Goal: Information Seeking & Learning: Learn about a topic

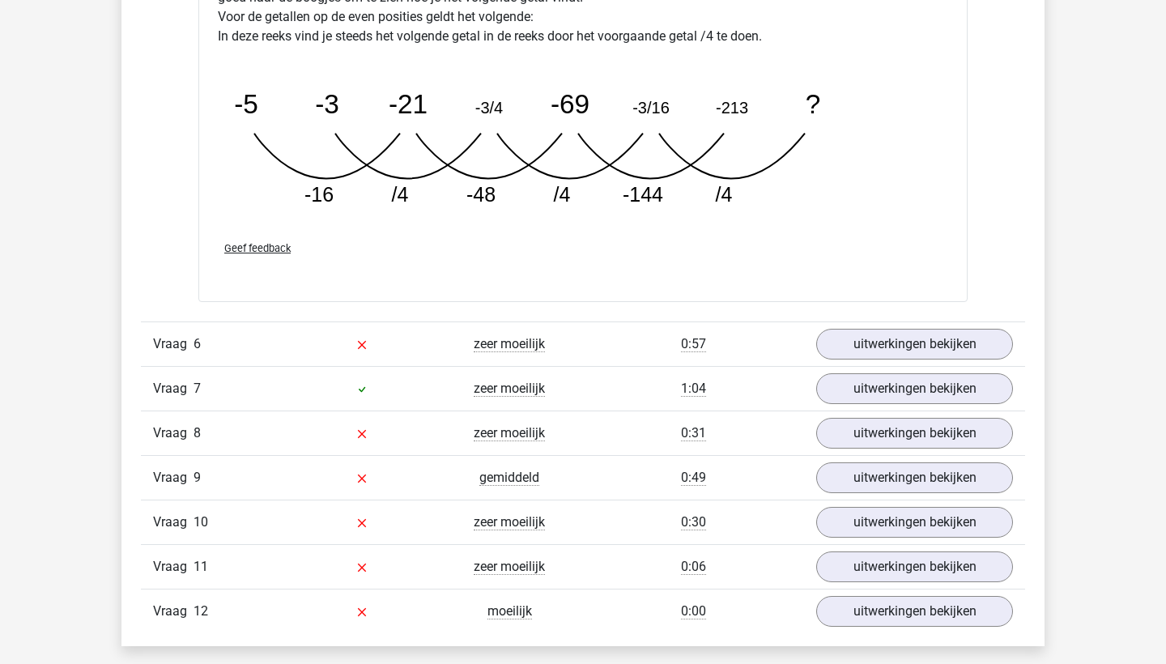
scroll to position [5453, 0]
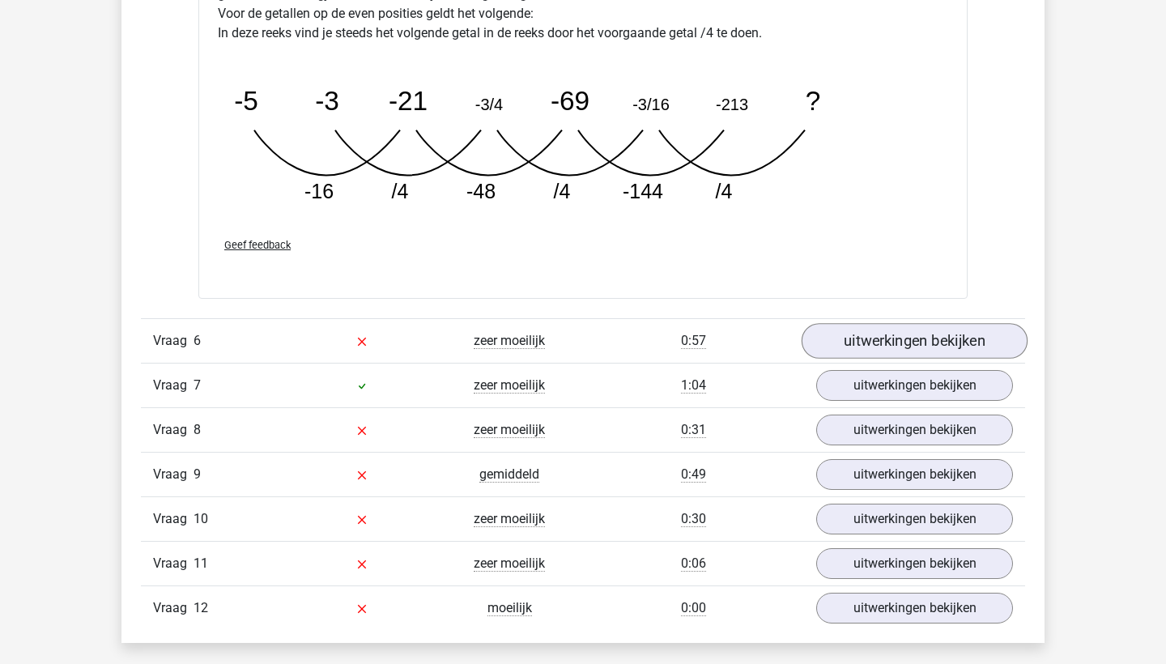
click at [990, 349] on link "uitwerkingen bekijken" at bounding box center [915, 341] width 226 height 36
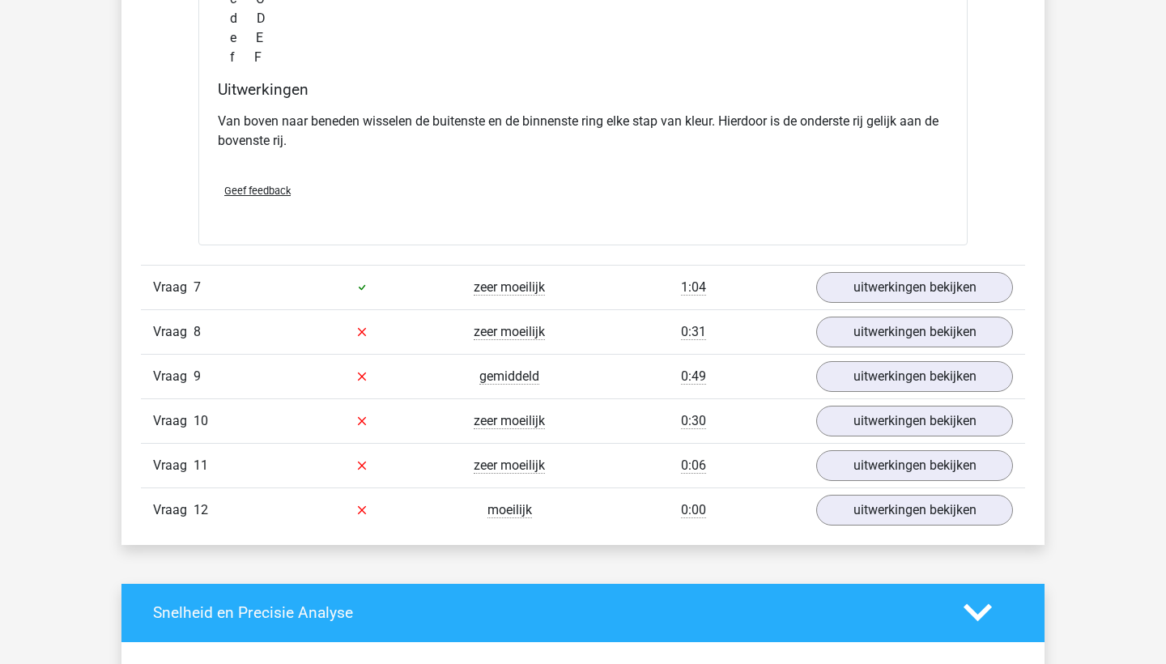
scroll to position [6284, 0]
click at [878, 305] on link "uitwerkingen bekijken" at bounding box center [915, 288] width 226 height 36
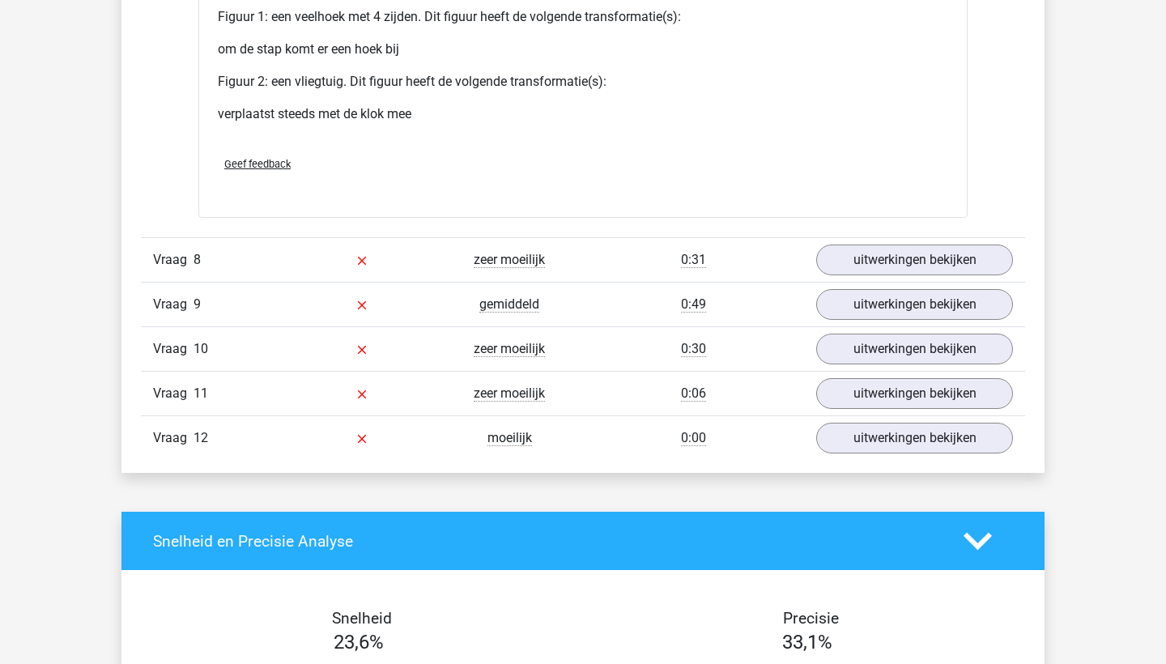
scroll to position [7729, 0]
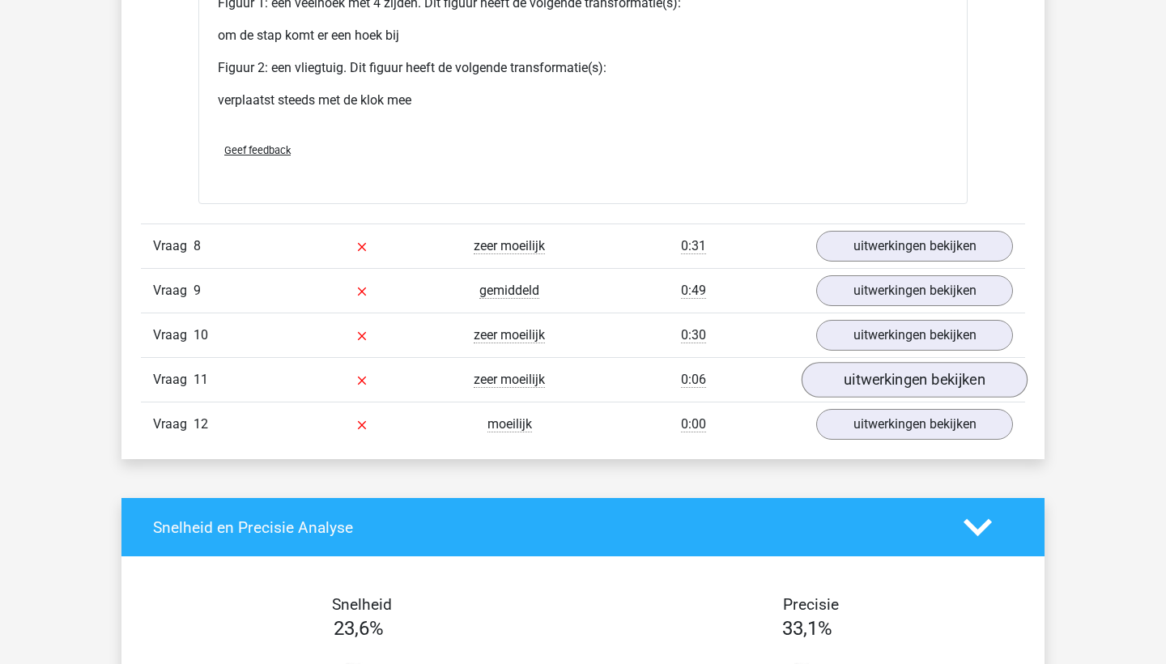
click at [866, 398] on link "uitwerkingen bekijken" at bounding box center [915, 381] width 226 height 36
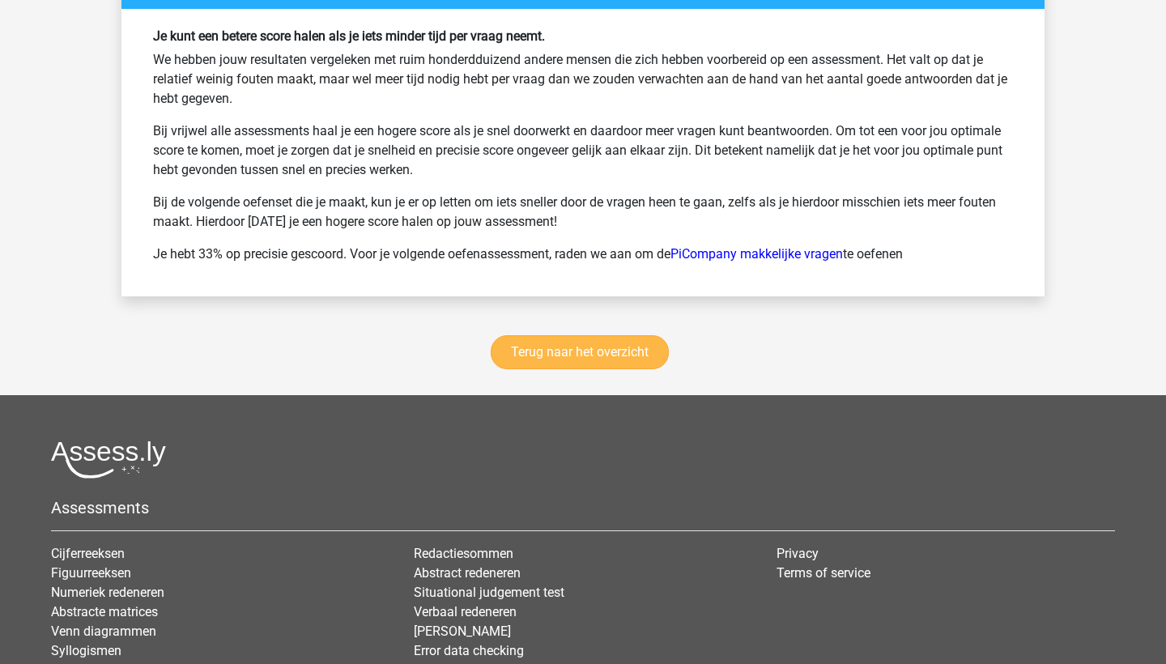
scroll to position [10175, 0]
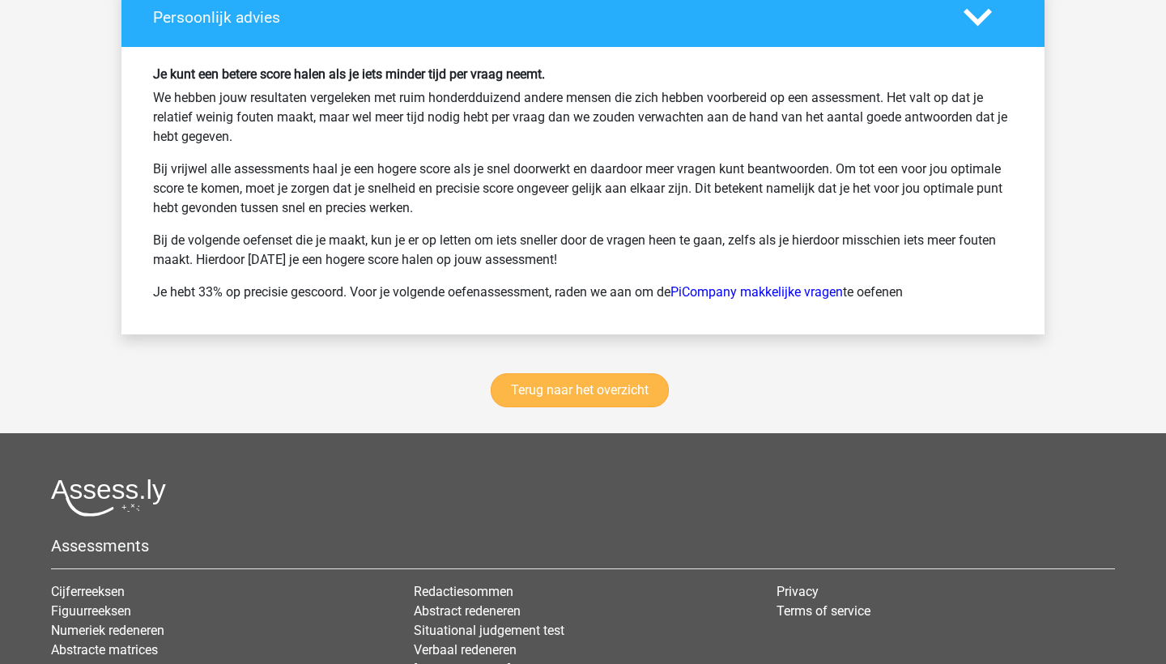
click at [563, 407] on link "Terug naar het overzicht" at bounding box center [580, 390] width 178 height 34
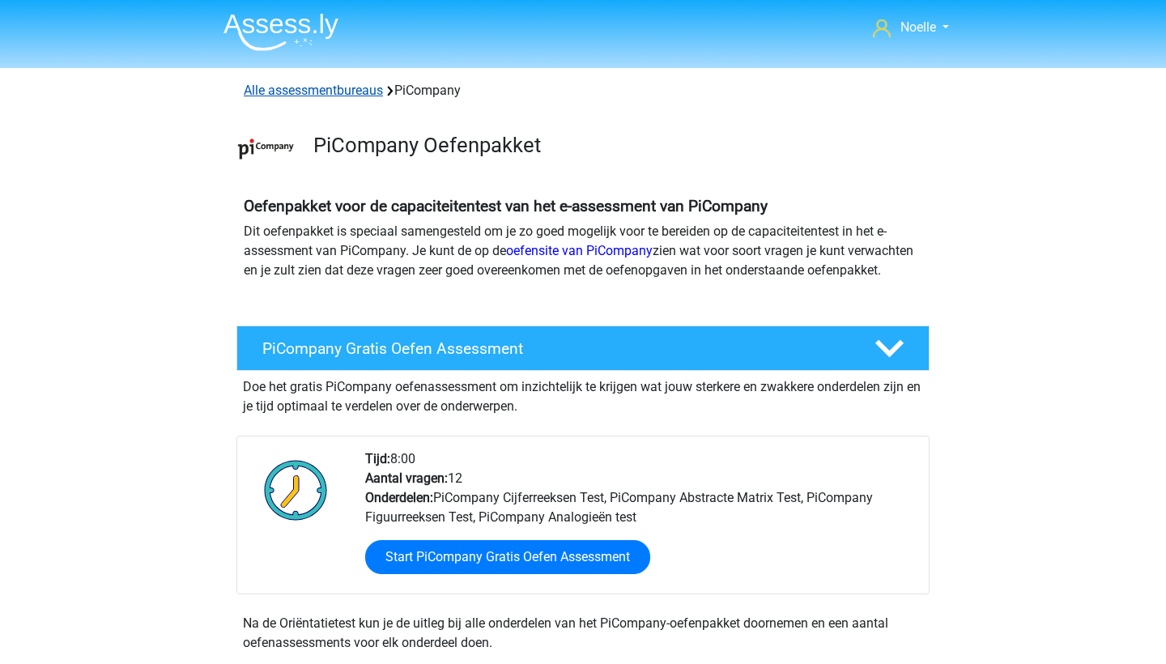
click at [347, 93] on link "Alle assessmentbureaus" at bounding box center [313, 90] width 139 height 15
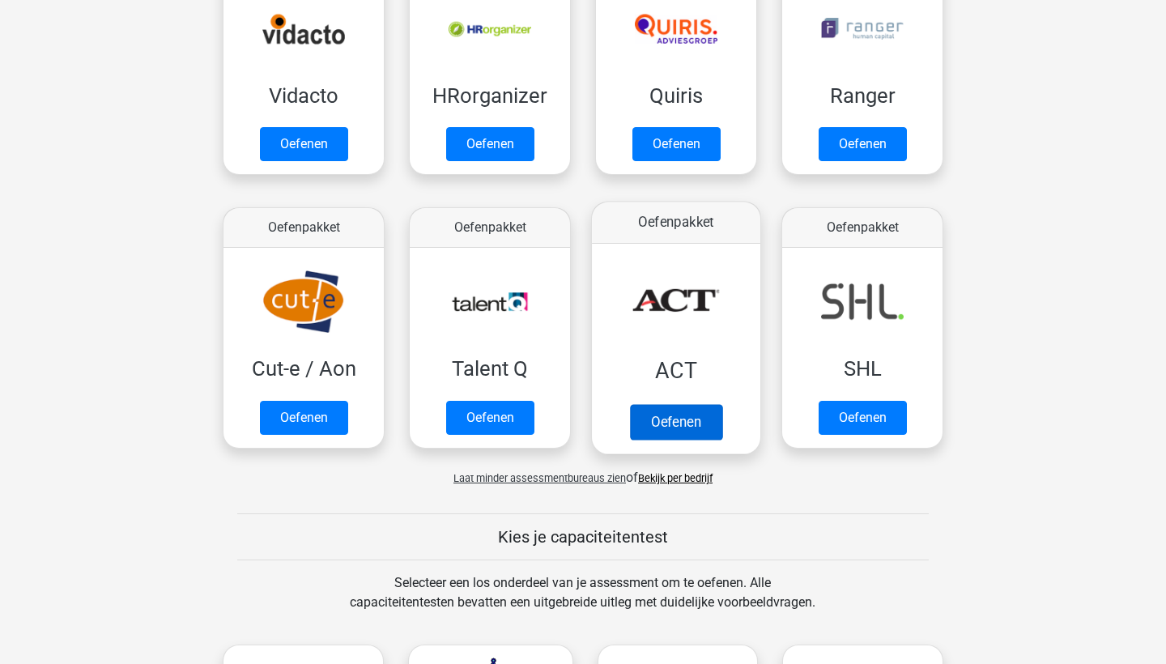
scroll to position [960, 0]
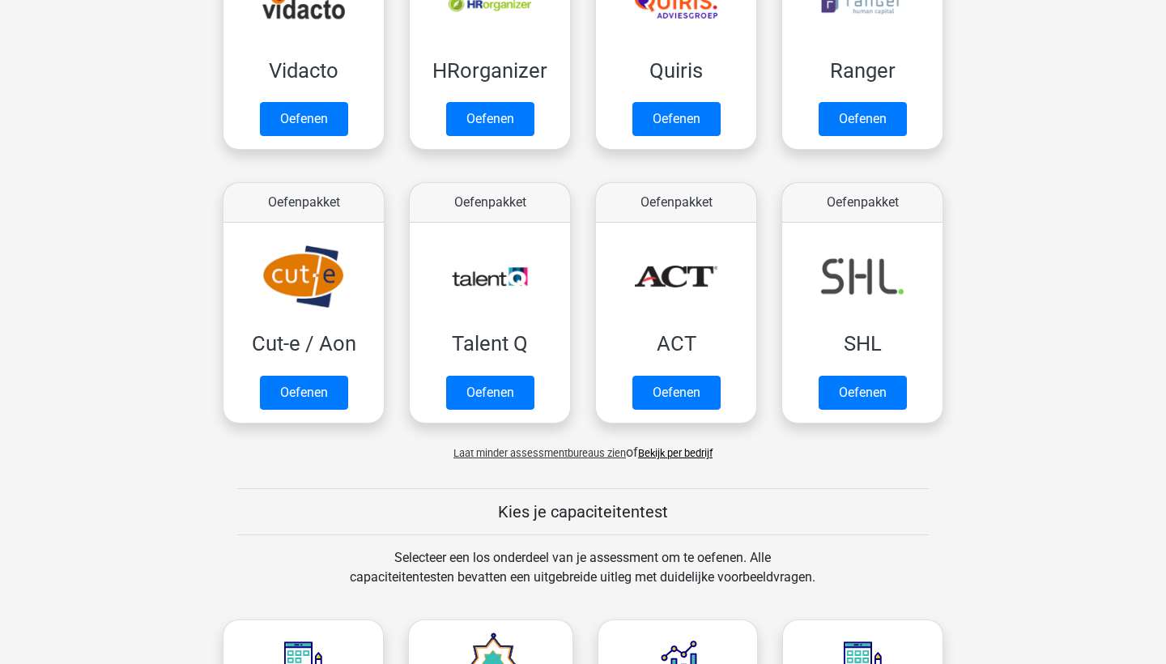
click at [659, 453] on link "Bekijk per bedrijf" at bounding box center [675, 453] width 74 height 12
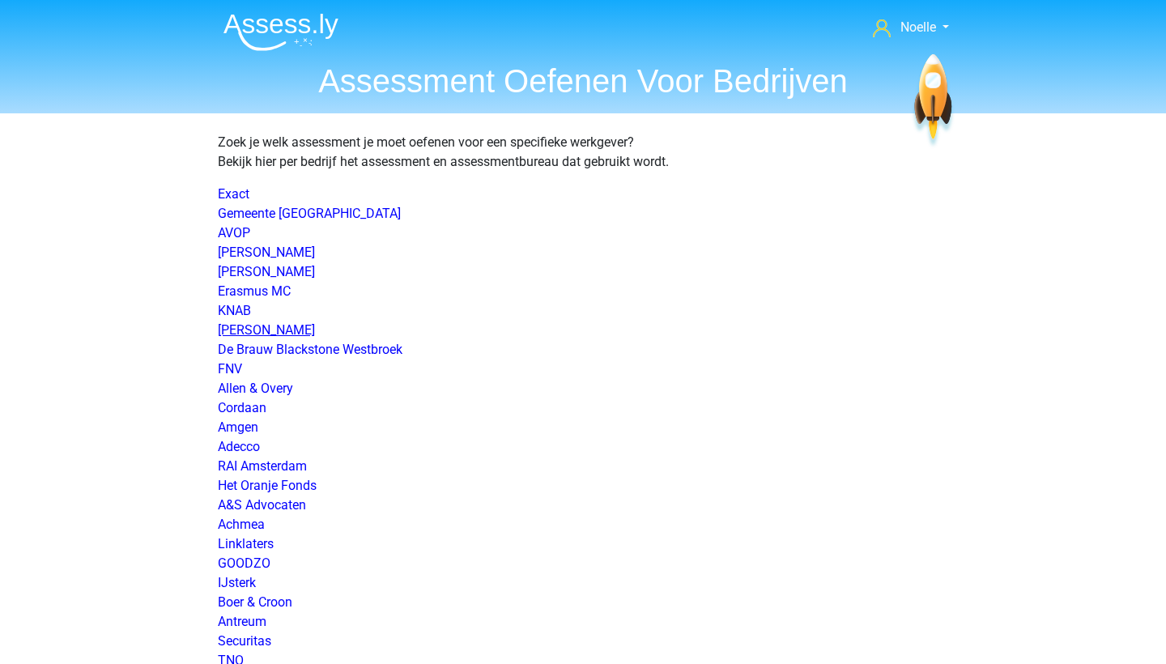
click at [309, 326] on link "Simmons&Simmons" at bounding box center [266, 329] width 97 height 15
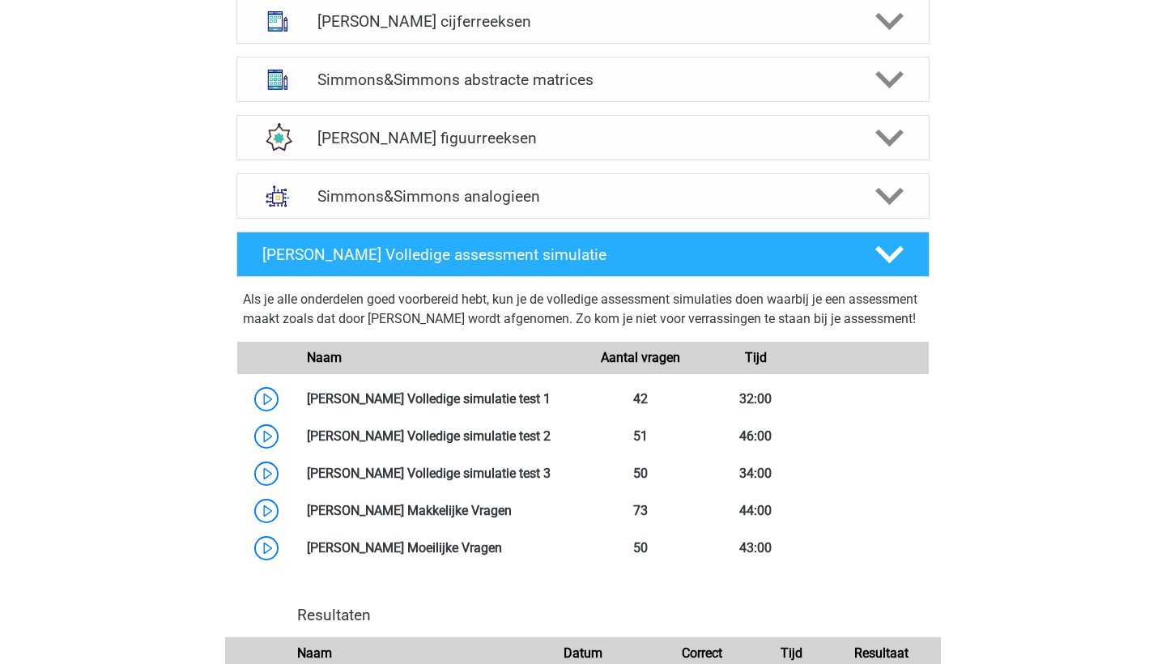
scroll to position [762, 0]
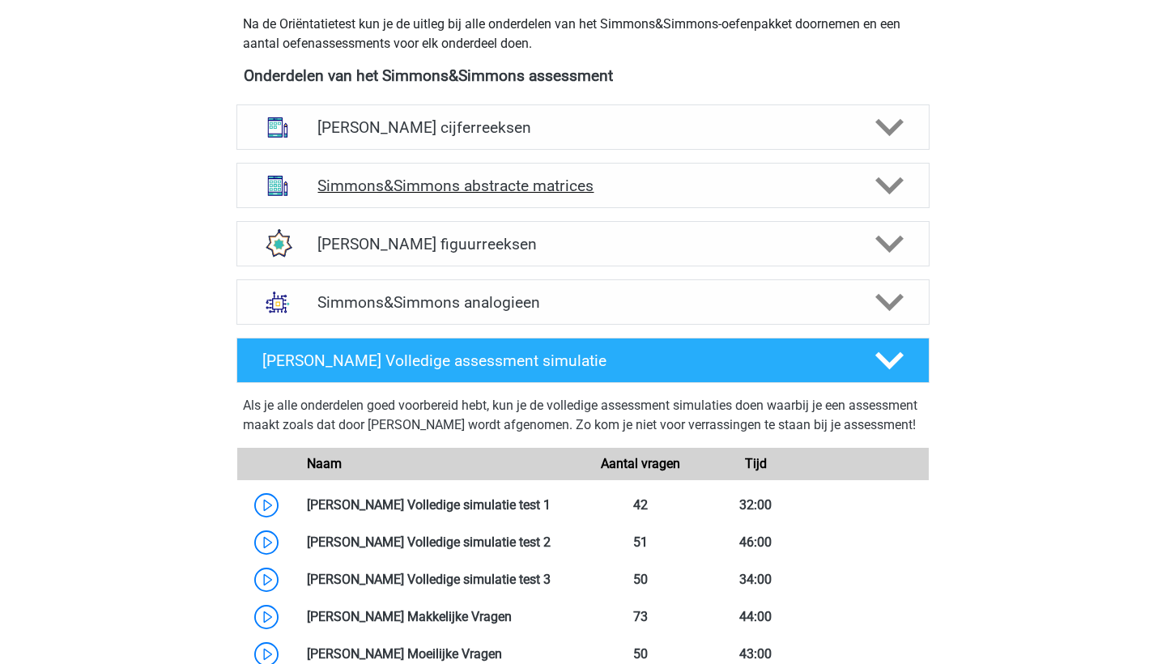
click at [560, 174] on div "Simmons&Simmons abstracte matrices" at bounding box center [582, 185] width 693 height 45
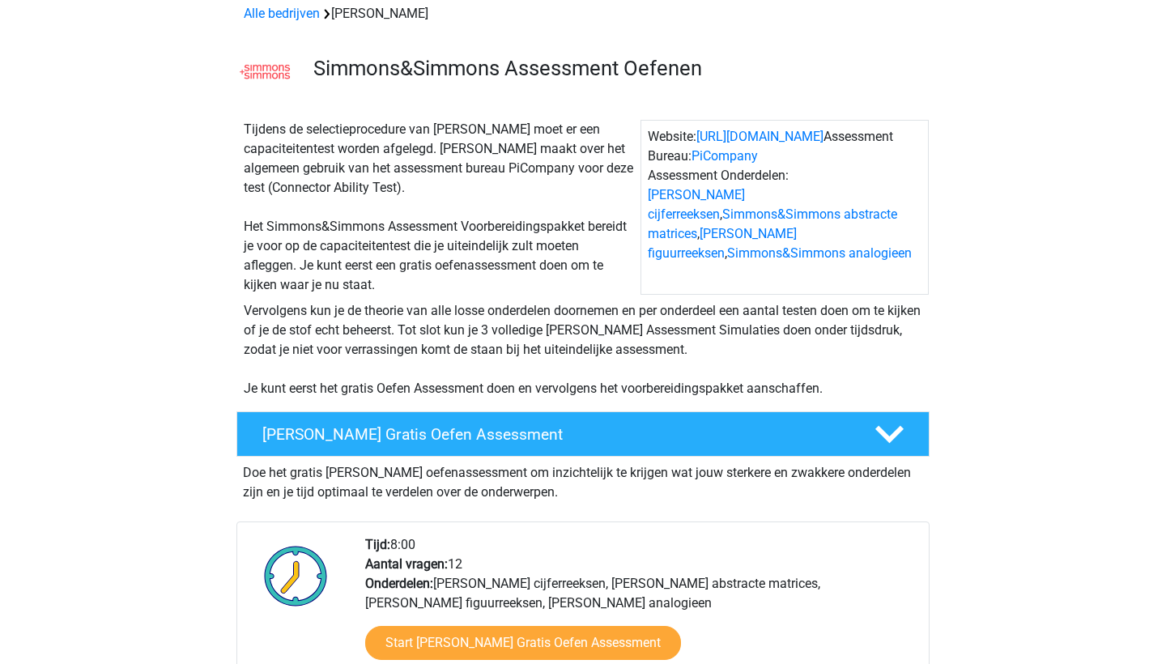
scroll to position [100, 0]
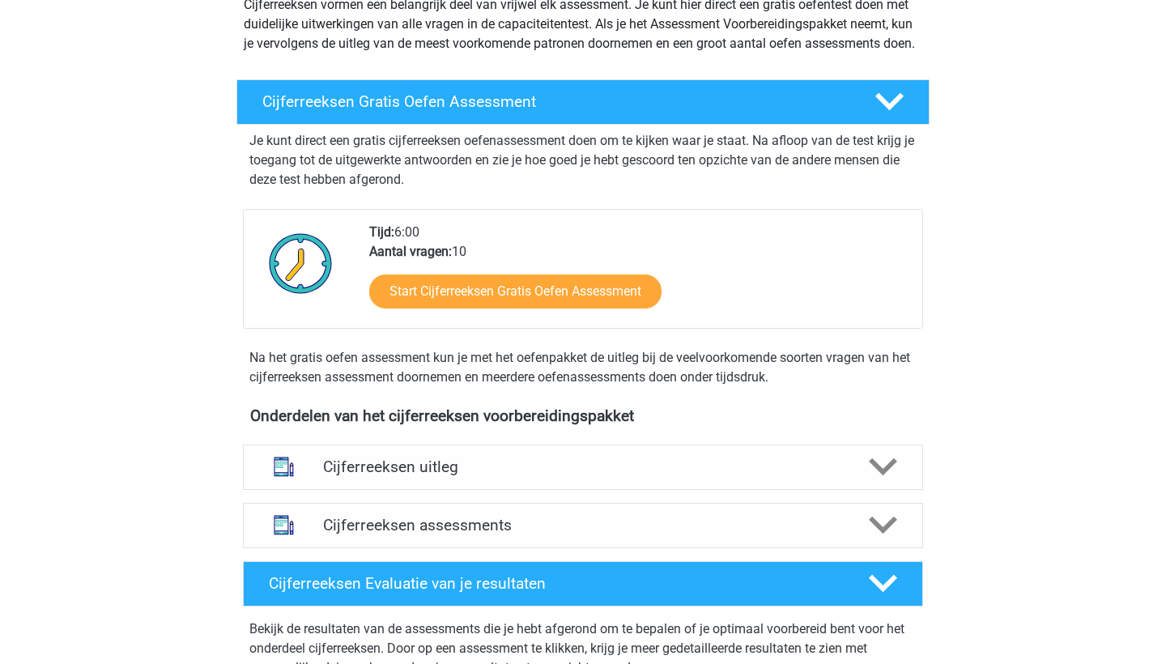
scroll to position [211, 0]
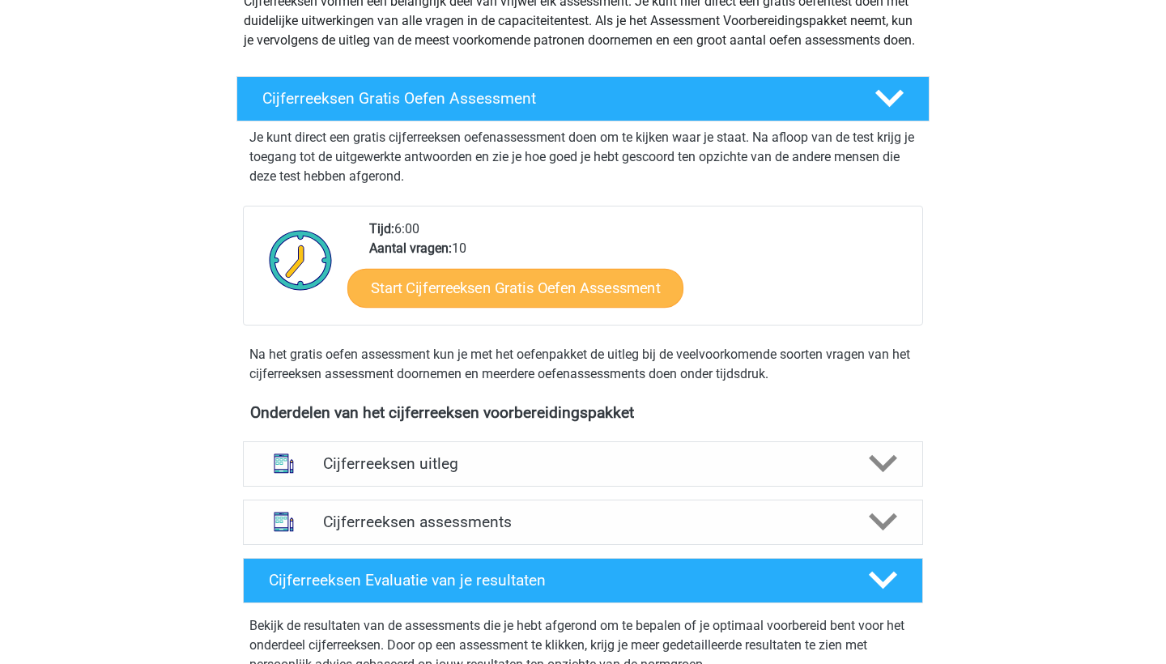
click at [574, 307] on link "Start Cijferreeksen Gratis Oefen Assessment" at bounding box center [515, 287] width 336 height 39
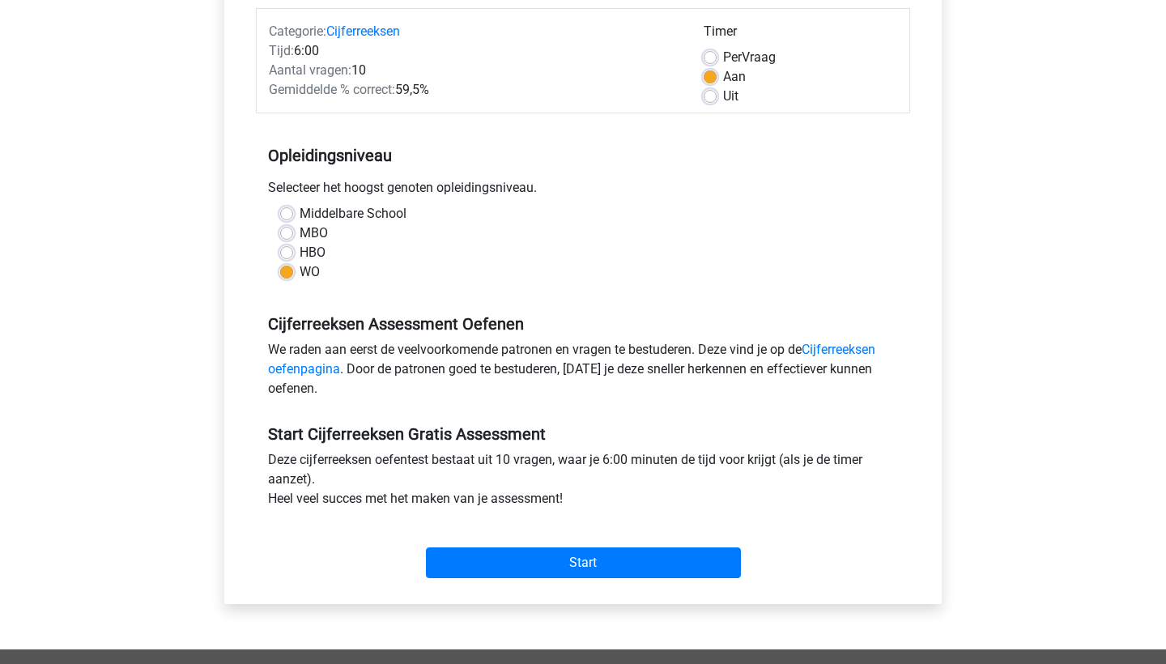
scroll to position [204, 0]
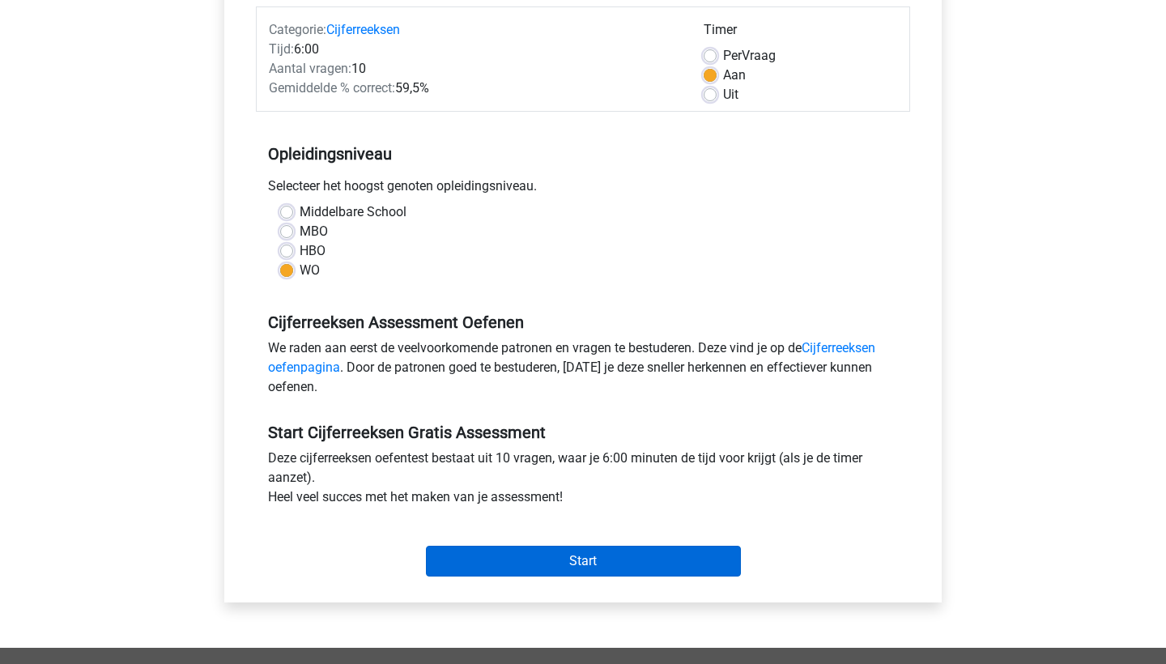
click at [547, 557] on input "Start" at bounding box center [583, 561] width 315 height 31
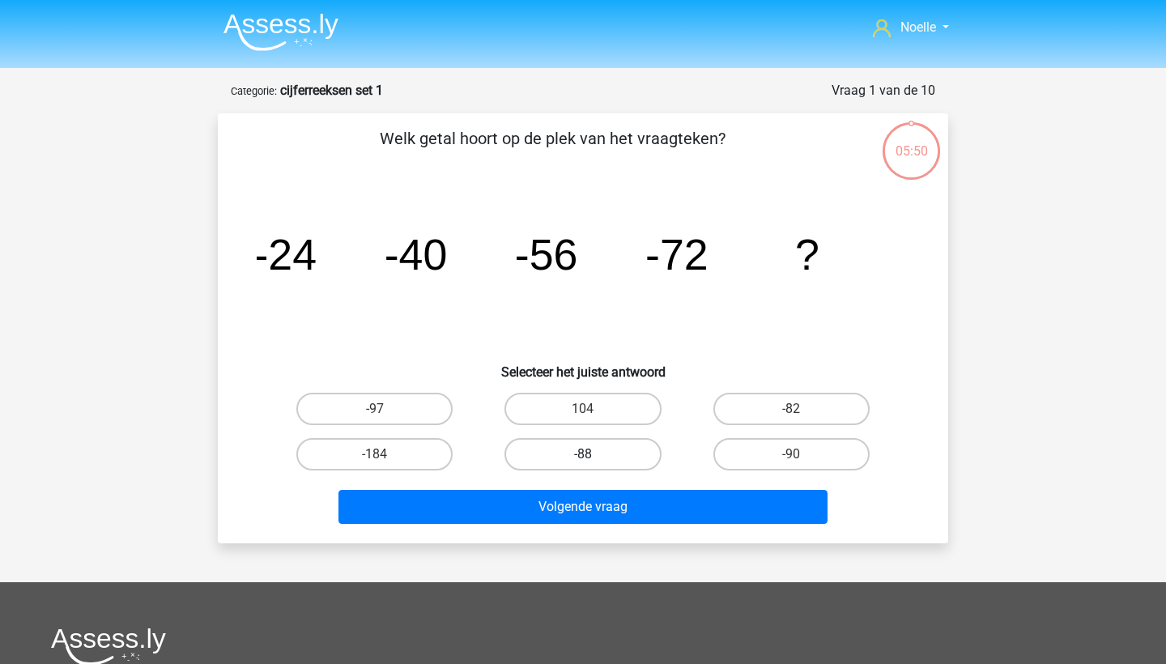
click at [596, 457] on label "-88" at bounding box center [582, 454] width 156 height 32
click at [594, 457] on input "-88" at bounding box center [588, 459] width 11 height 11
radio input "true"
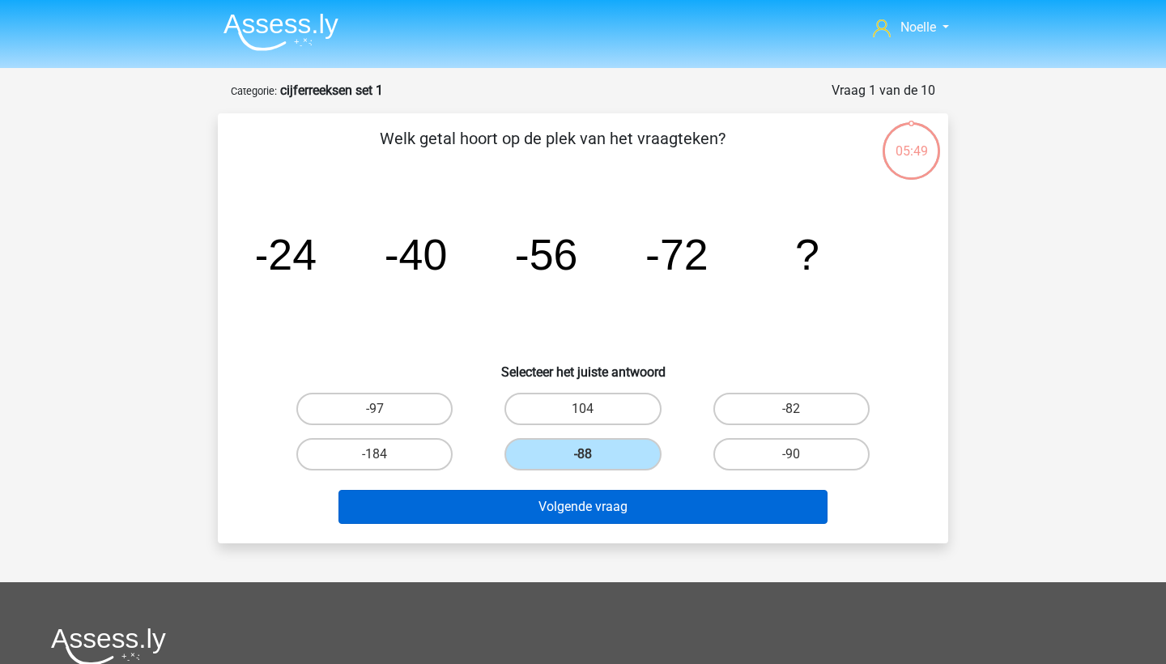
click at [595, 520] on button "Volgende vraag" at bounding box center [583, 507] width 490 height 34
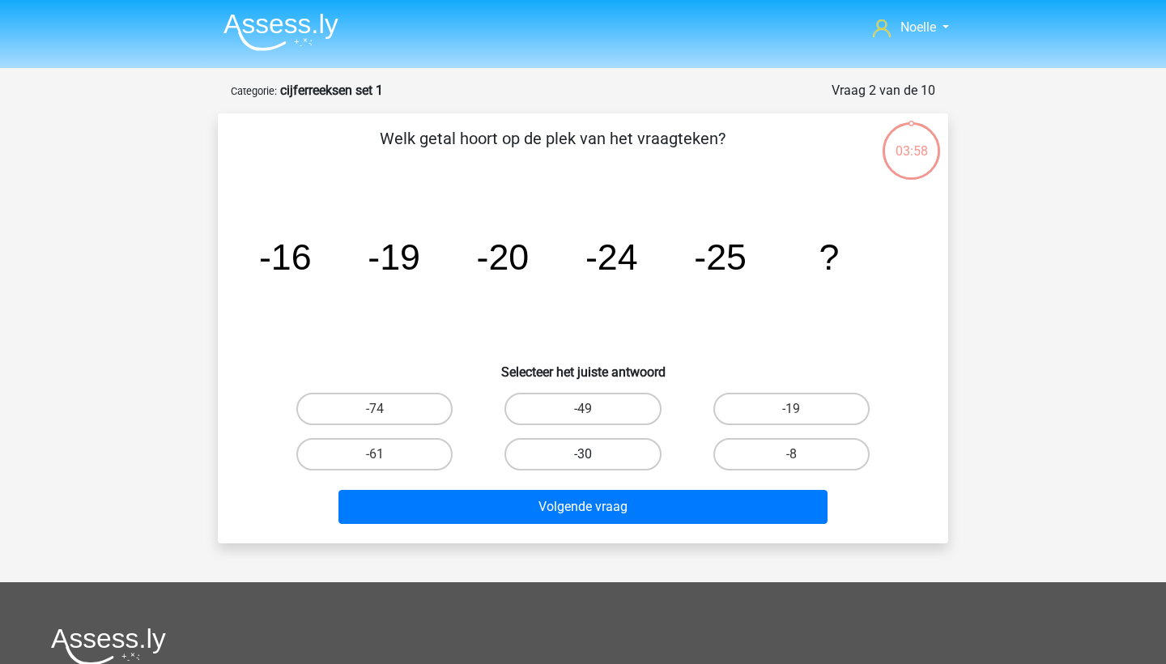
click at [600, 453] on label "-30" at bounding box center [582, 454] width 156 height 32
click at [594, 454] on input "-30" at bounding box center [588, 459] width 11 height 11
radio input "true"
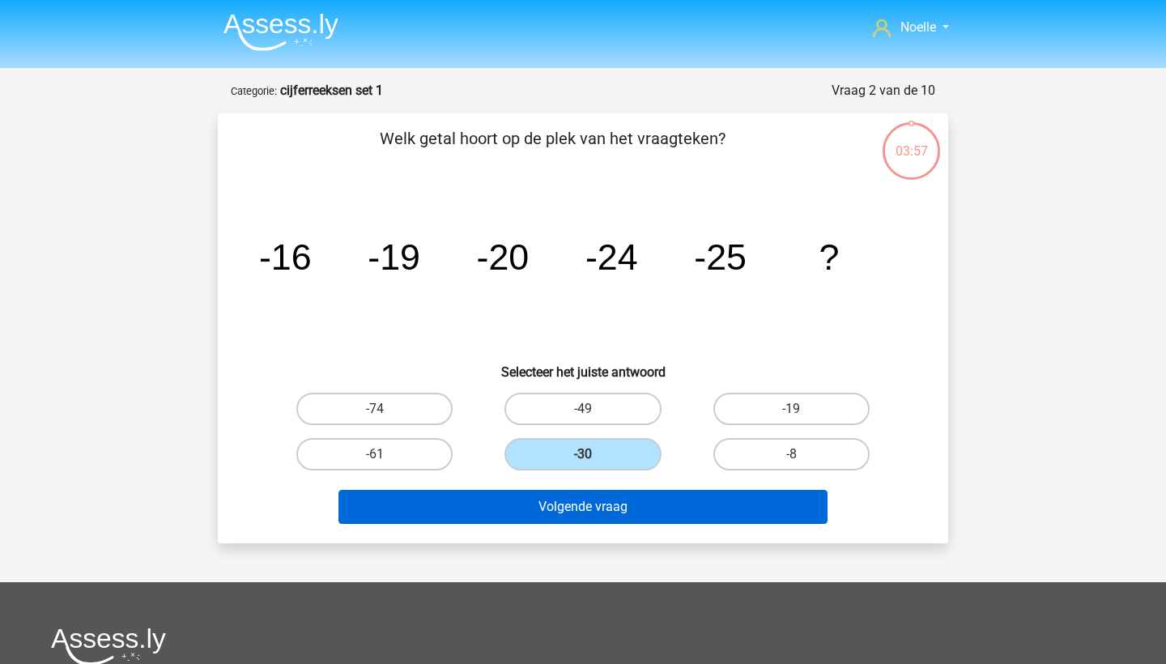
click at [585, 512] on button "Volgende vraag" at bounding box center [583, 507] width 490 height 34
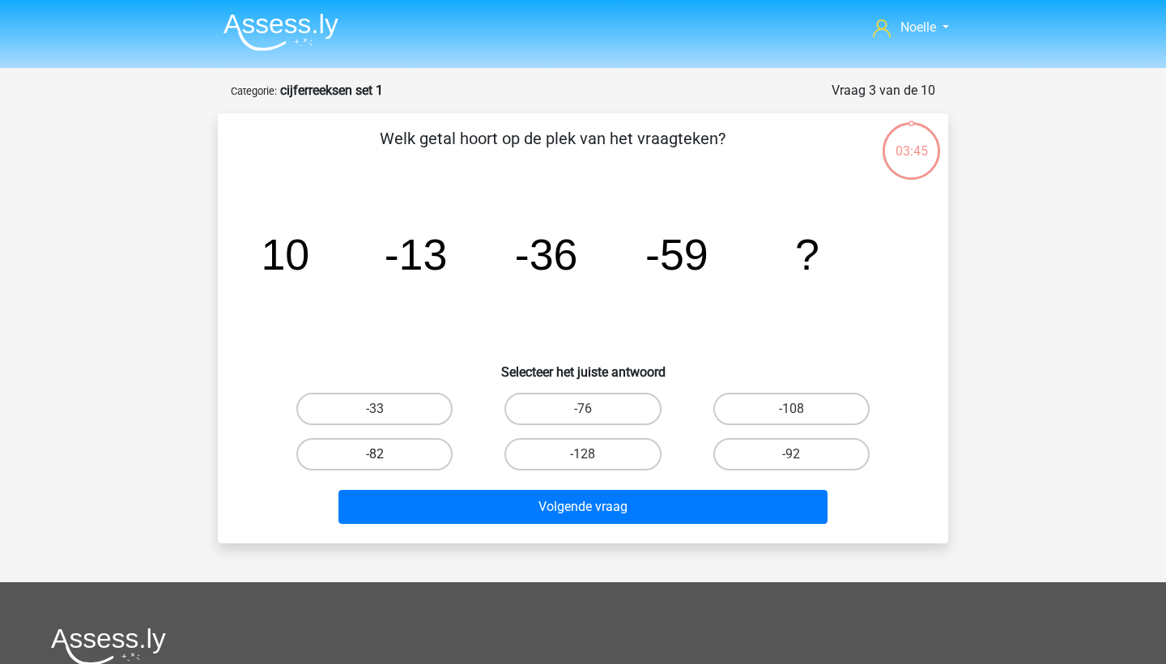
click at [428, 450] on label "-82" at bounding box center [374, 454] width 156 height 32
click at [385, 454] on input "-82" at bounding box center [380, 459] width 11 height 11
radio input "true"
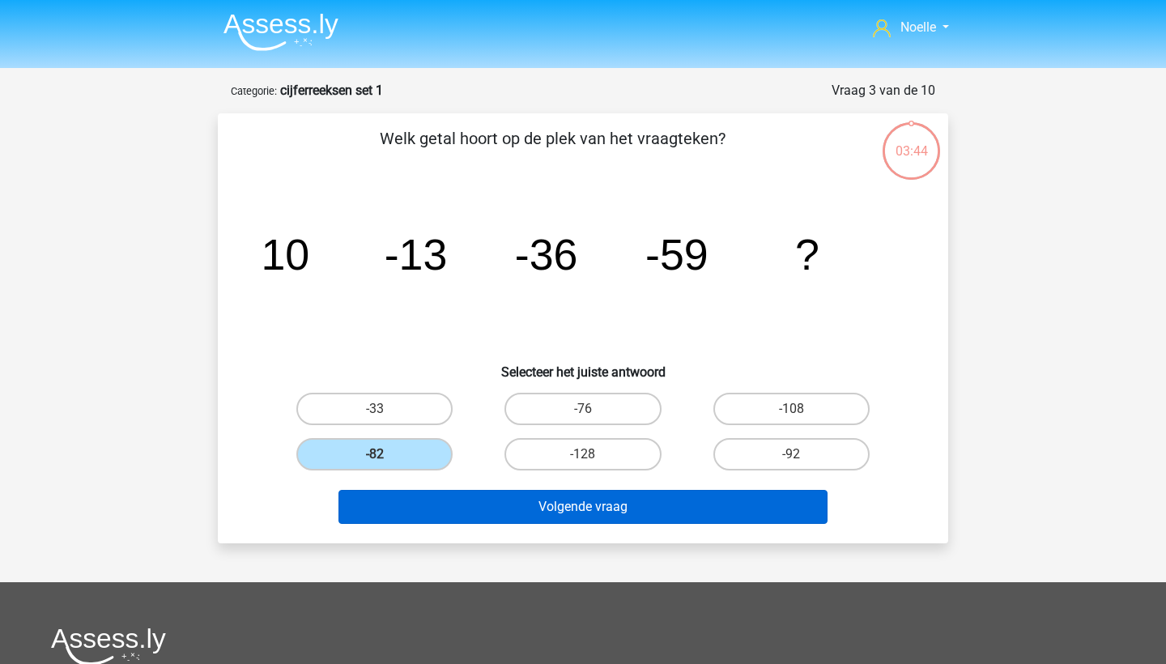
click at [440, 516] on button "Volgende vraag" at bounding box center [583, 507] width 490 height 34
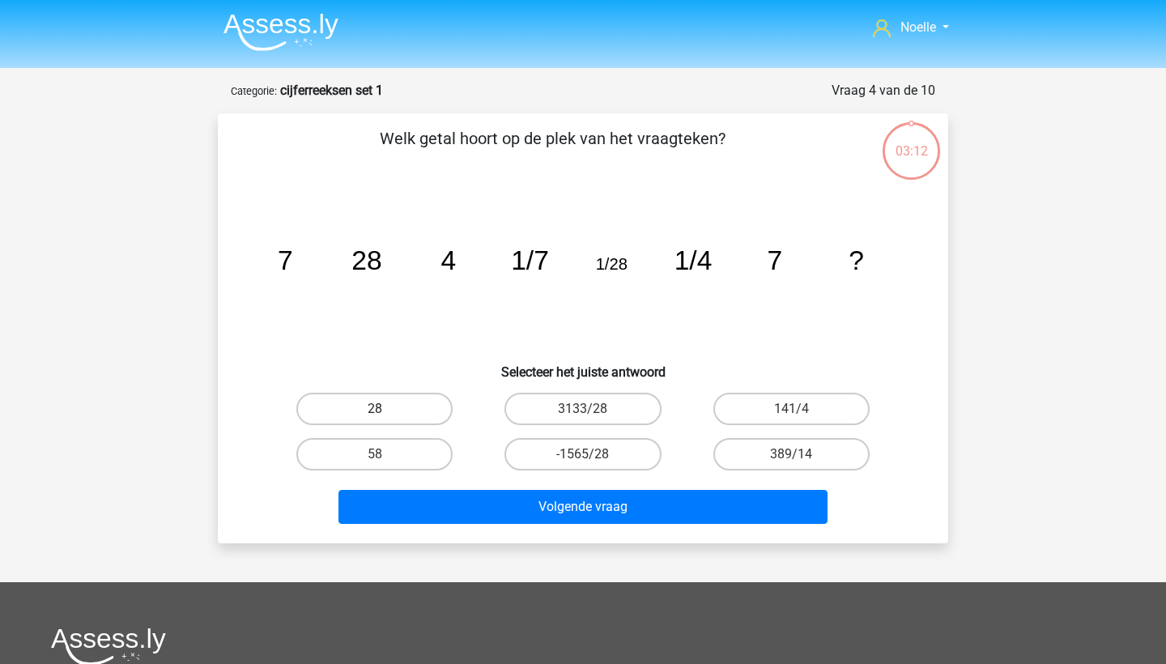
click at [384, 402] on label "28" at bounding box center [374, 409] width 156 height 32
click at [384, 409] on input "28" at bounding box center [380, 414] width 11 height 11
radio input "true"
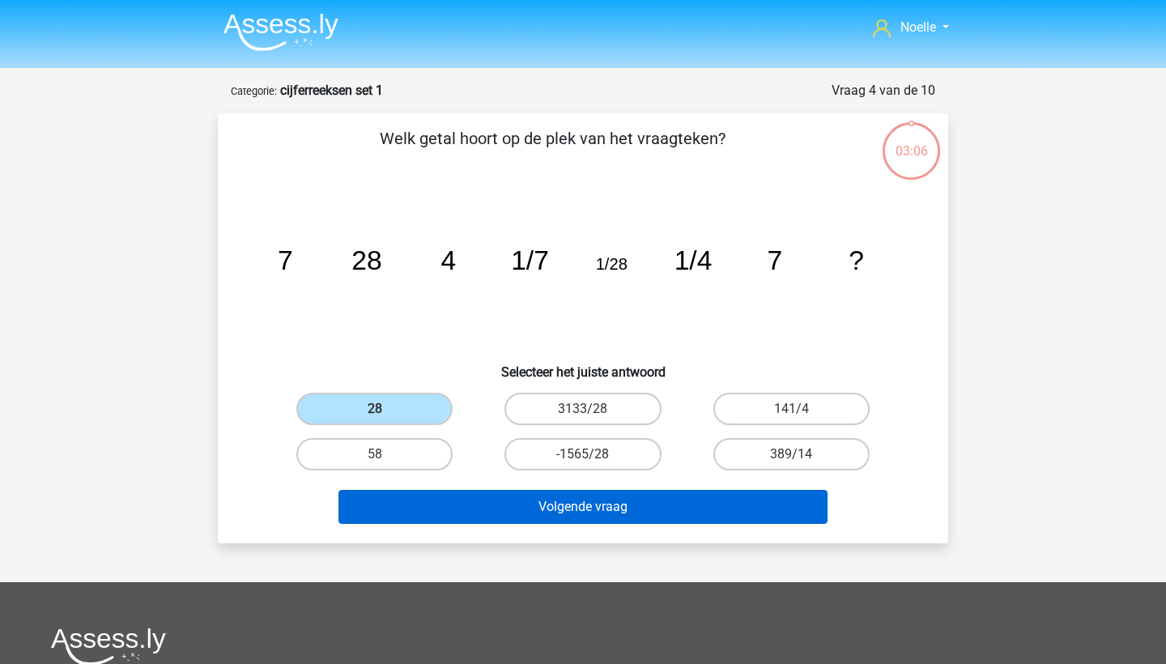
click at [483, 518] on button "Volgende vraag" at bounding box center [583, 507] width 490 height 34
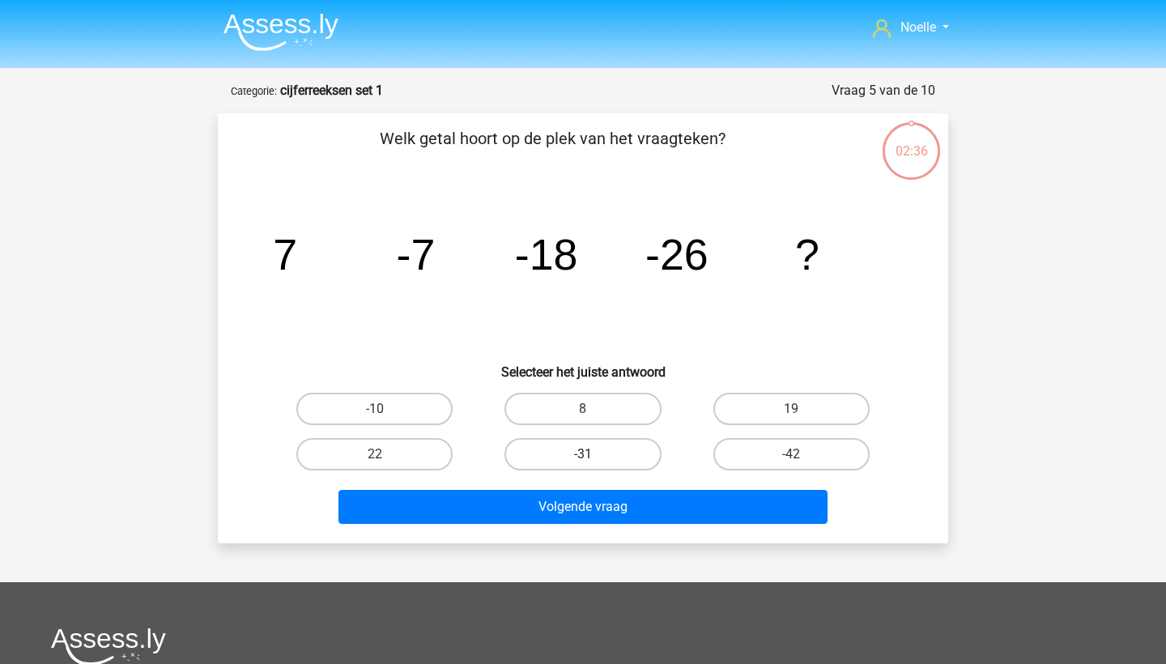
click at [572, 455] on label "-31" at bounding box center [582, 454] width 156 height 32
click at [583, 455] on input "-31" at bounding box center [588, 459] width 11 height 11
radio input "true"
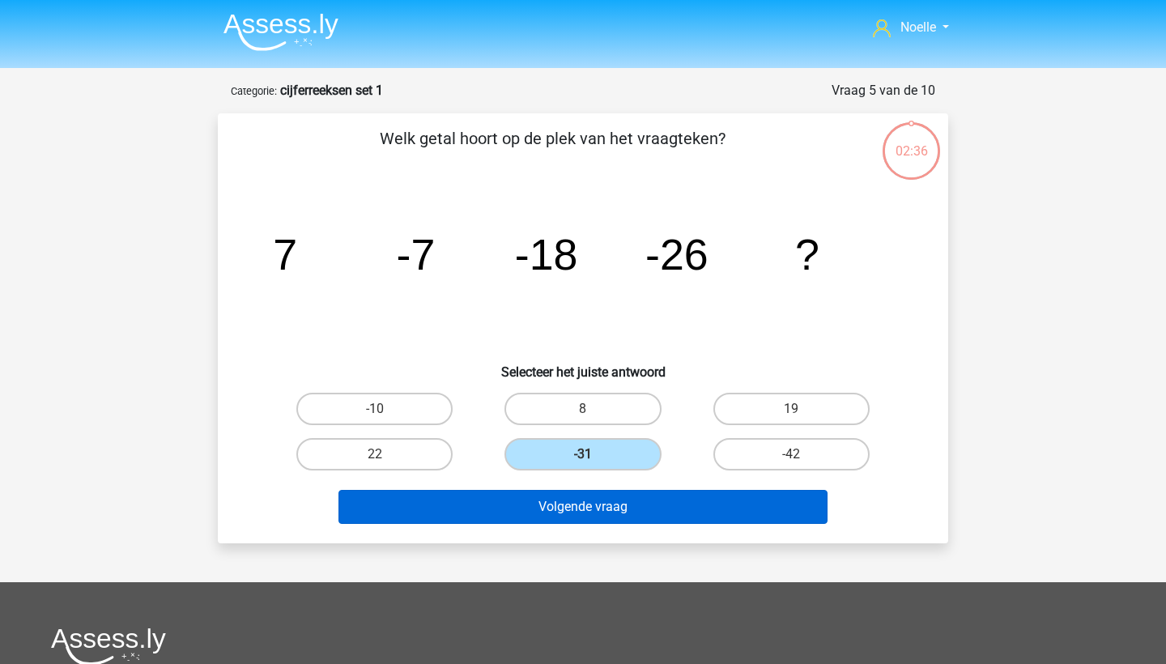
click at [572, 504] on button "Volgende vraag" at bounding box center [583, 507] width 490 height 34
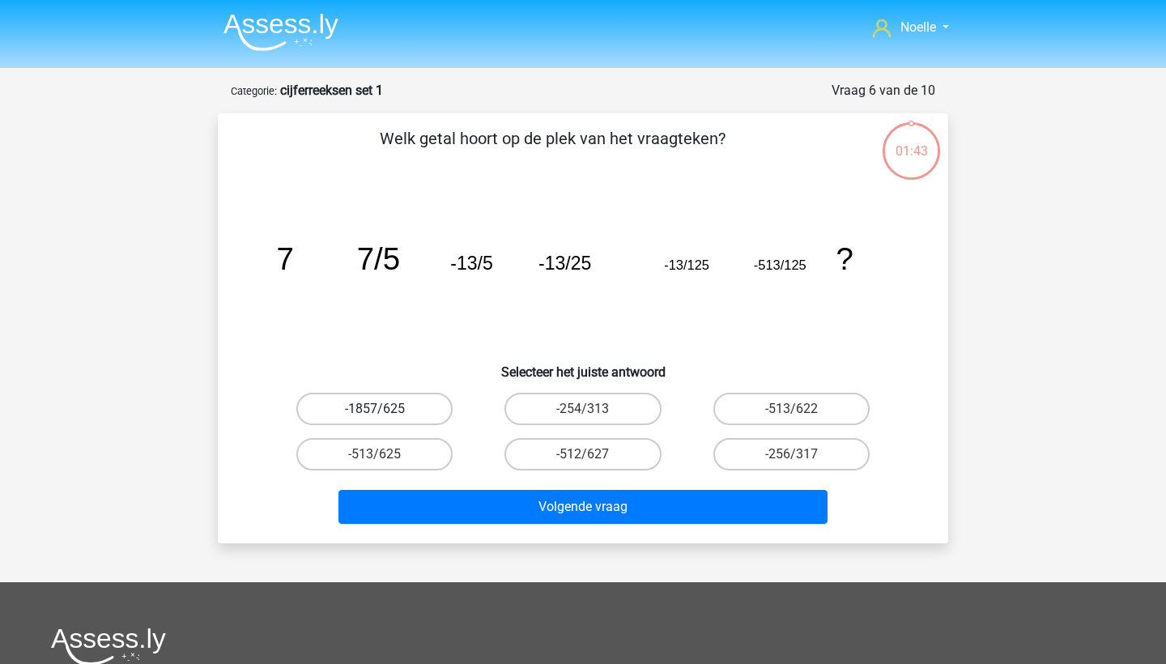
click at [425, 411] on label "-1857/625" at bounding box center [374, 409] width 156 height 32
click at [385, 411] on input "-1857/625" at bounding box center [380, 414] width 11 height 11
radio input "true"
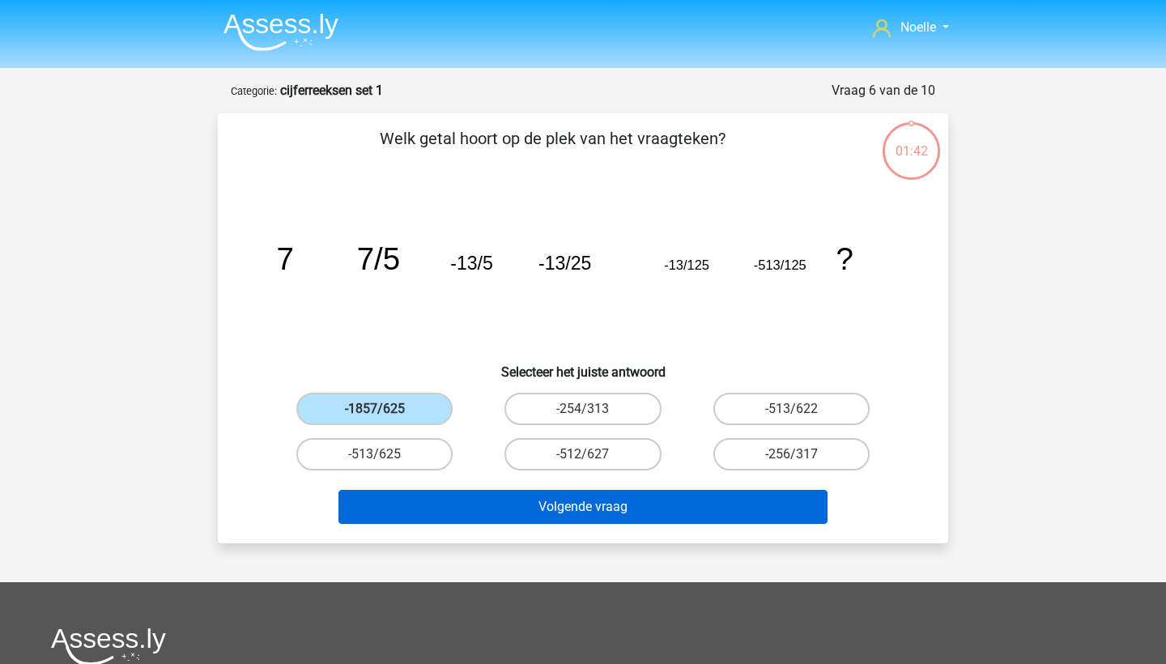
click at [502, 523] on button "Volgende vraag" at bounding box center [583, 507] width 490 height 34
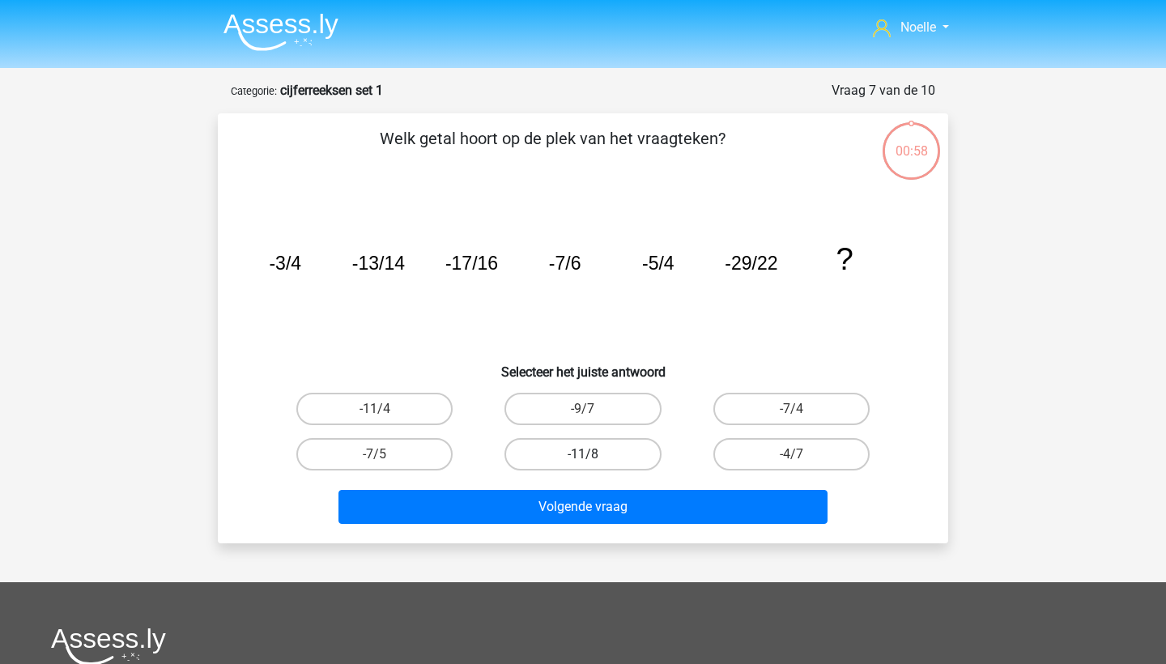
click at [610, 451] on label "-11/8" at bounding box center [582, 454] width 156 height 32
click at [594, 454] on input "-11/8" at bounding box center [588, 459] width 11 height 11
radio input "true"
click at [624, 525] on div "Volgende vraag" at bounding box center [582, 510] width 625 height 40
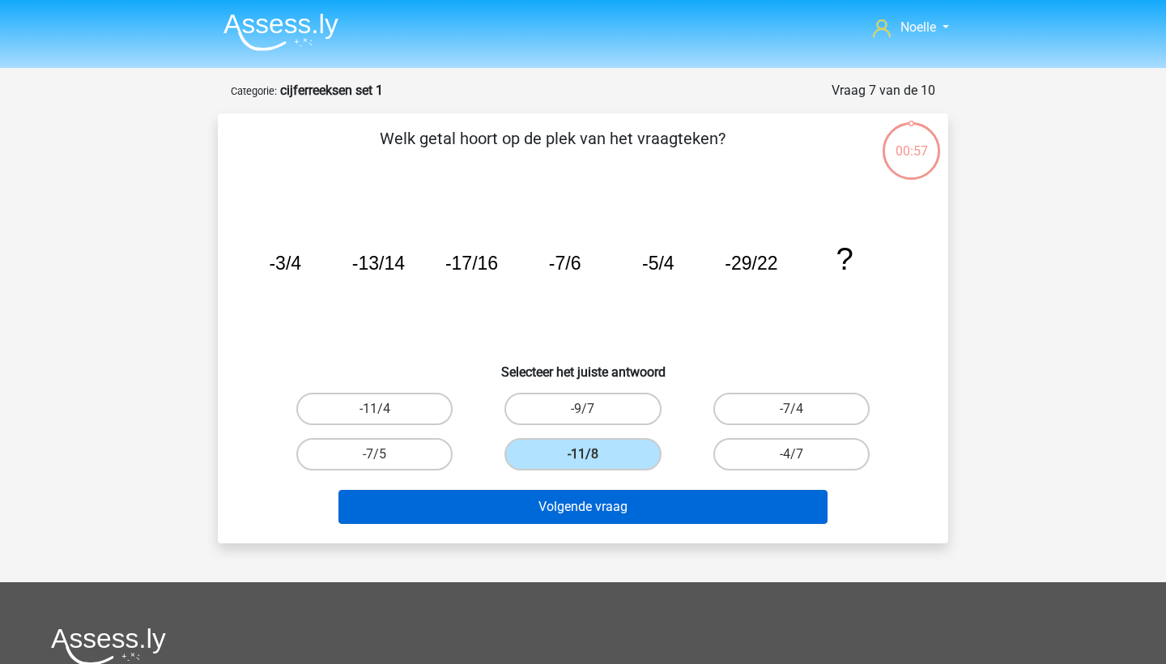
click at [620, 502] on button "Volgende vraag" at bounding box center [583, 507] width 490 height 34
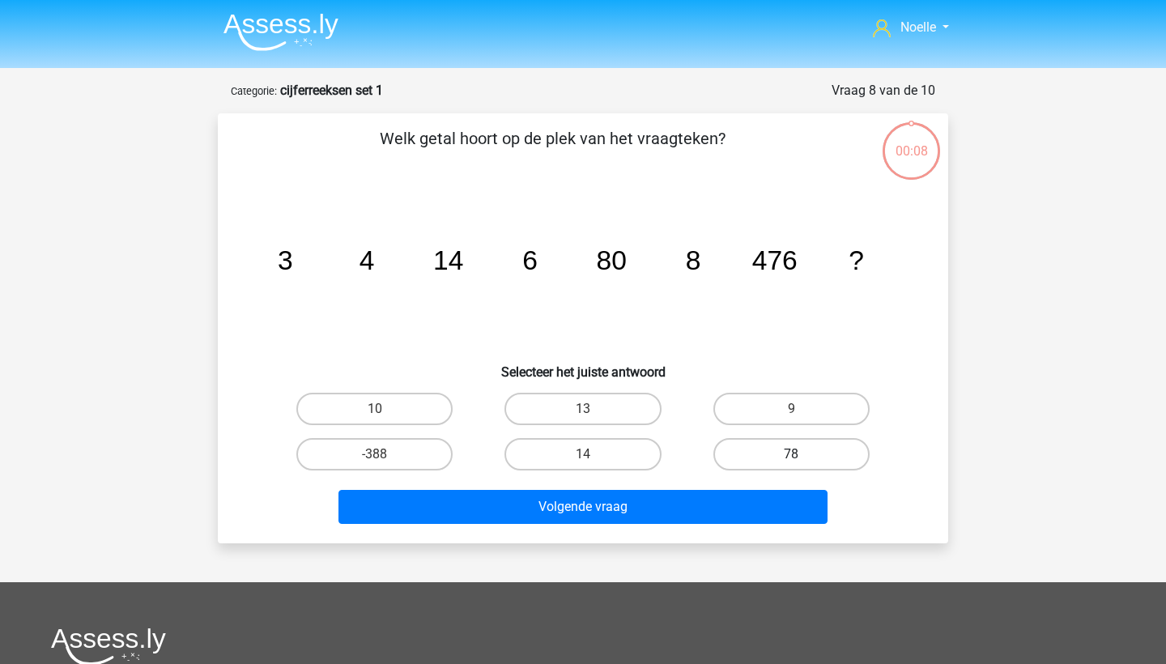
click at [768, 447] on label "78" at bounding box center [791, 454] width 156 height 32
click at [791, 454] on input "78" at bounding box center [796, 459] width 11 height 11
radio input "true"
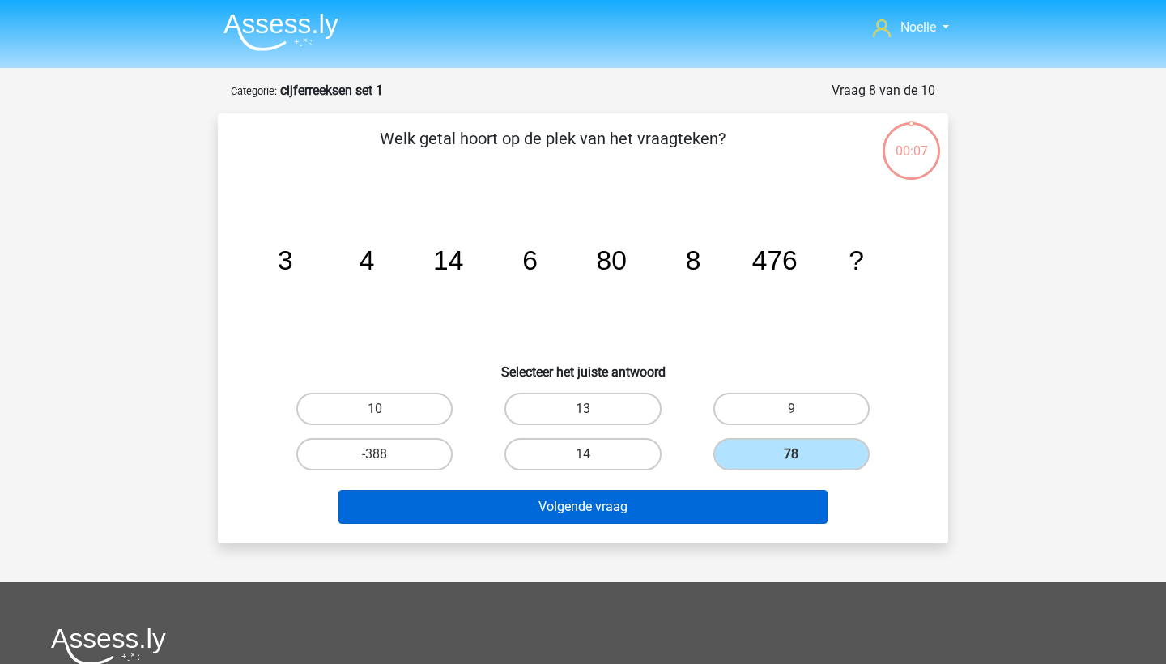
click at [699, 506] on button "Volgende vraag" at bounding box center [583, 507] width 490 height 34
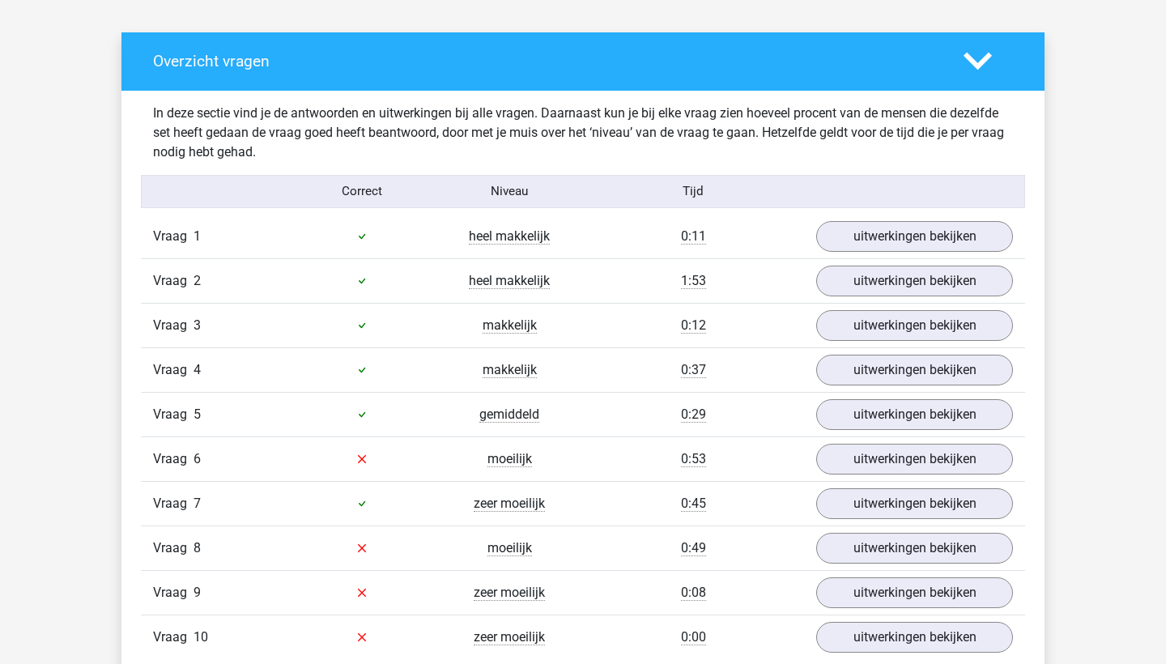
scroll to position [920, 0]
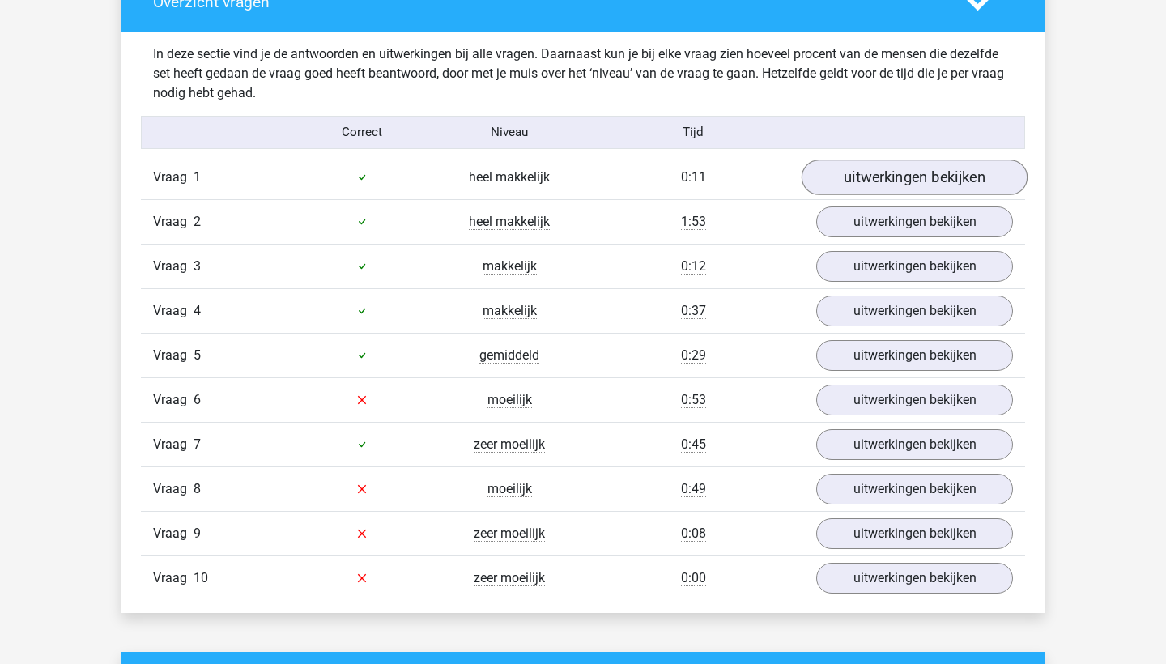
click at [861, 172] on link "uitwerkingen bekijken" at bounding box center [915, 178] width 226 height 36
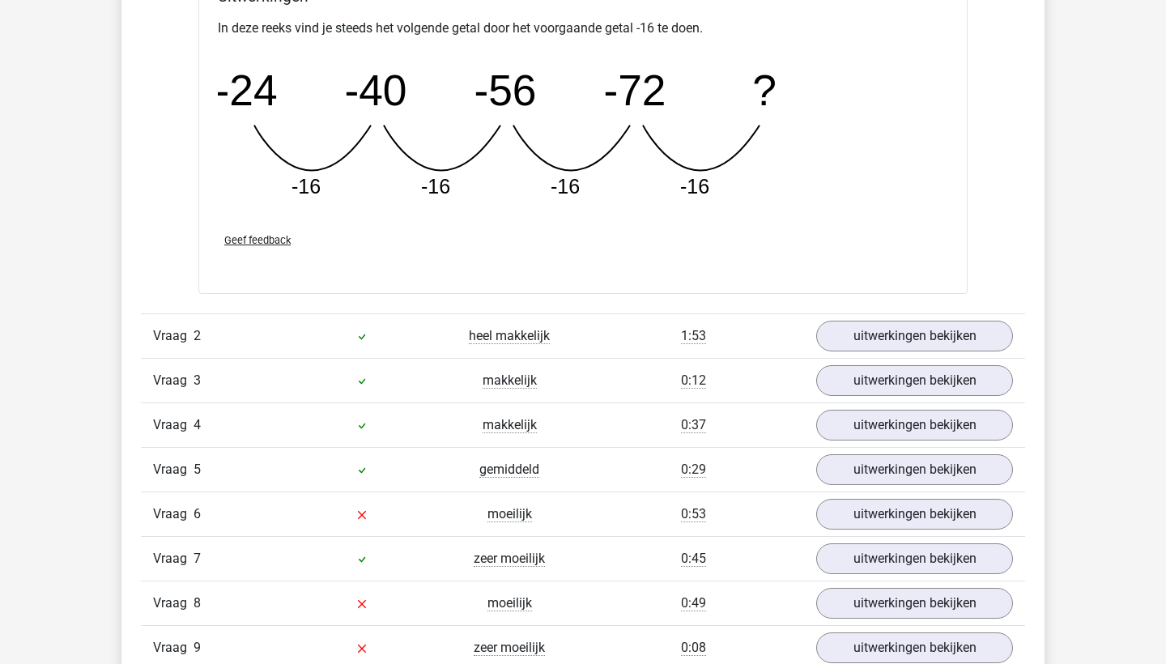
scroll to position [1580, 0]
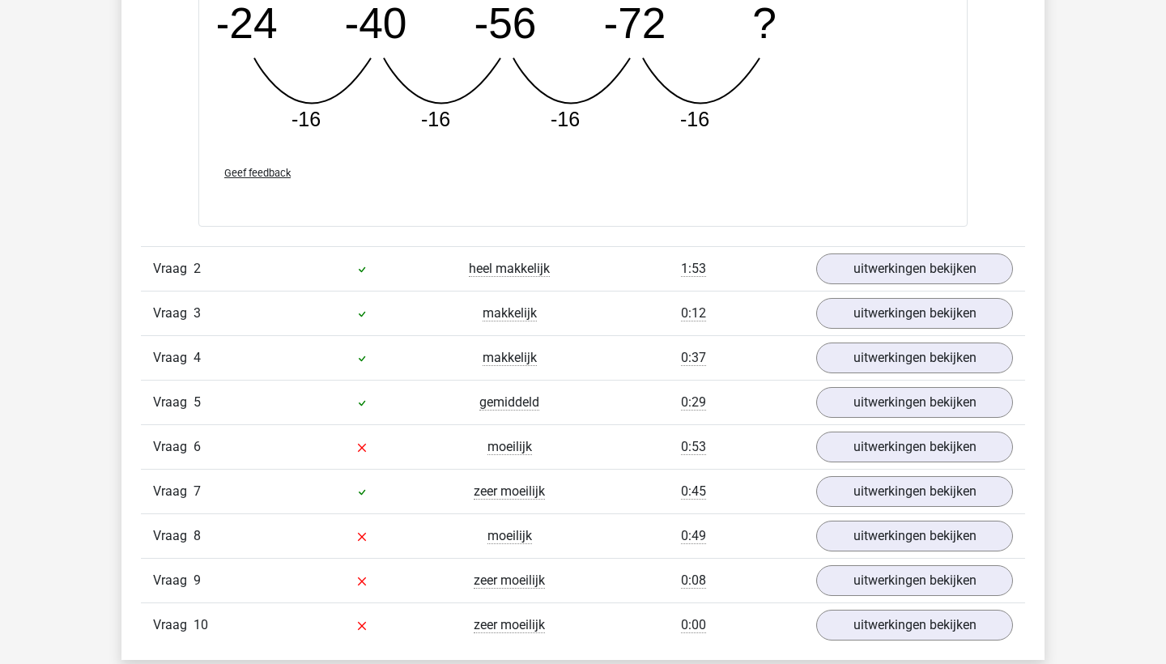
click at [863, 249] on div "Vraag 2 heel makkelijk 1:53 uitwerkingen bekijken" at bounding box center [583, 268] width 884 height 45
click at [863, 258] on link "uitwerkingen bekijken" at bounding box center [915, 269] width 226 height 36
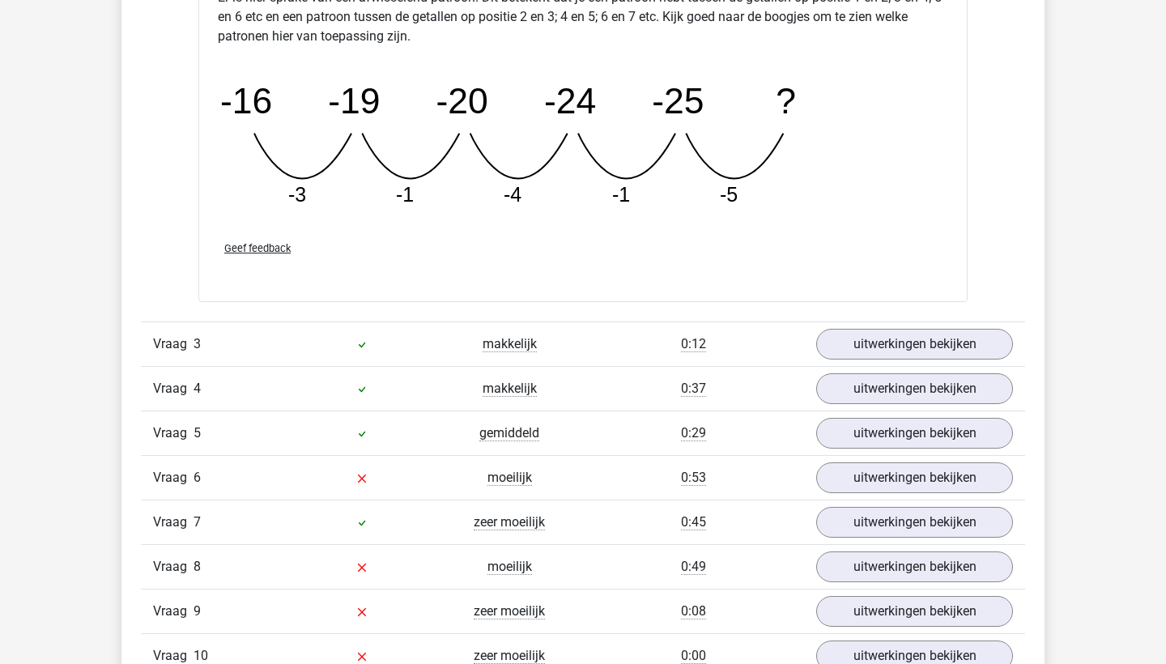
scroll to position [2306, 0]
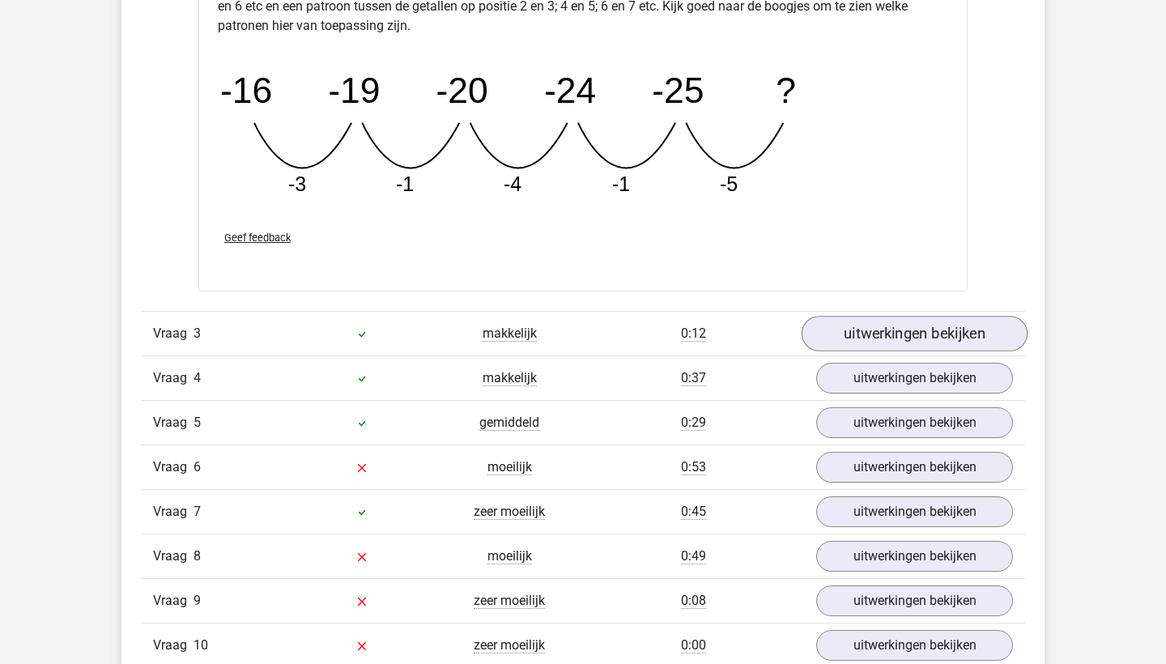
click at [873, 344] on link "uitwerkingen bekijken" at bounding box center [915, 334] width 226 height 36
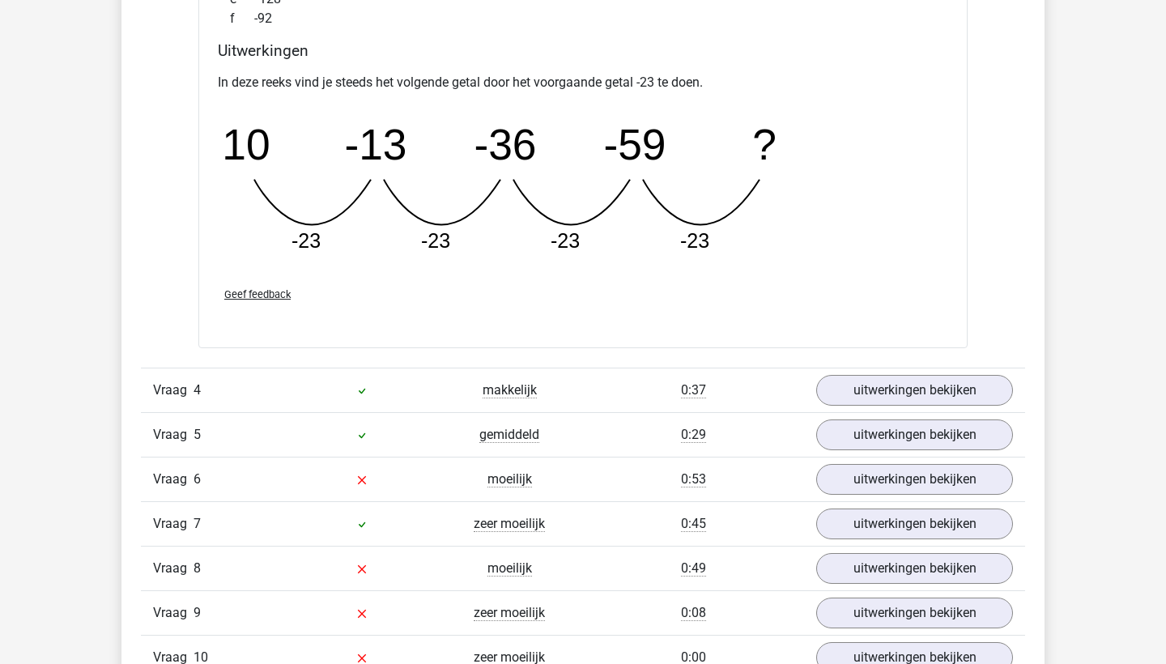
scroll to position [3001, 0]
click at [859, 415] on div "Vraag 5 gemiddeld 0:29 uitwerkingen bekijken" at bounding box center [583, 435] width 884 height 45
click at [866, 402] on link "uitwerkingen bekijken" at bounding box center [915, 391] width 226 height 36
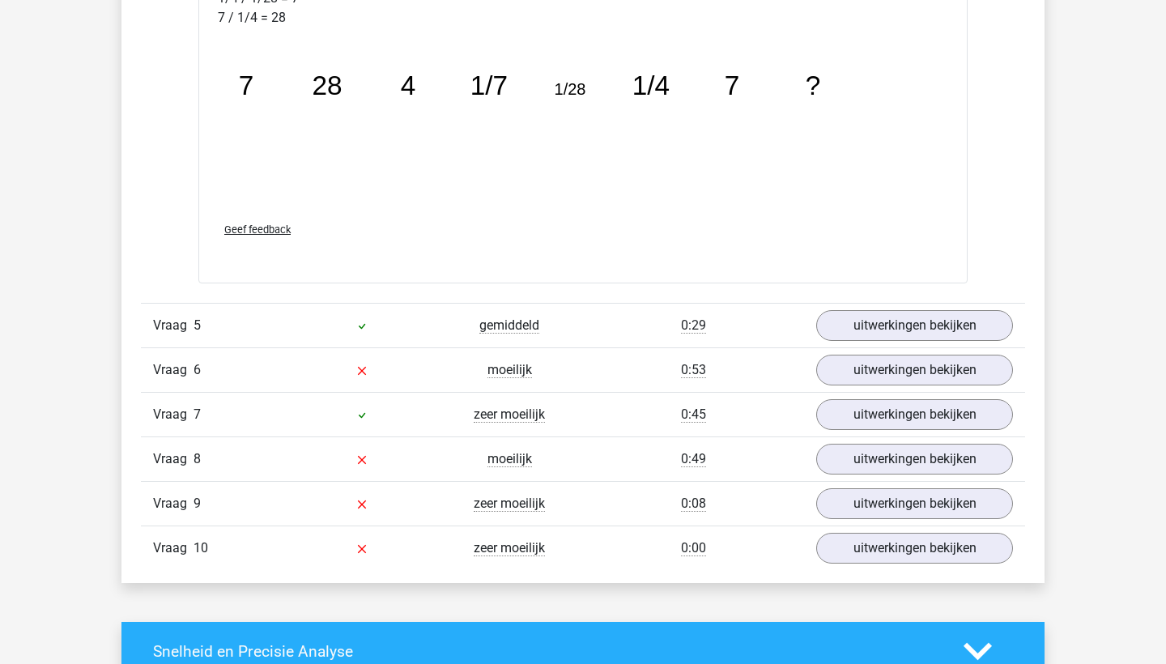
scroll to position [3951, 0]
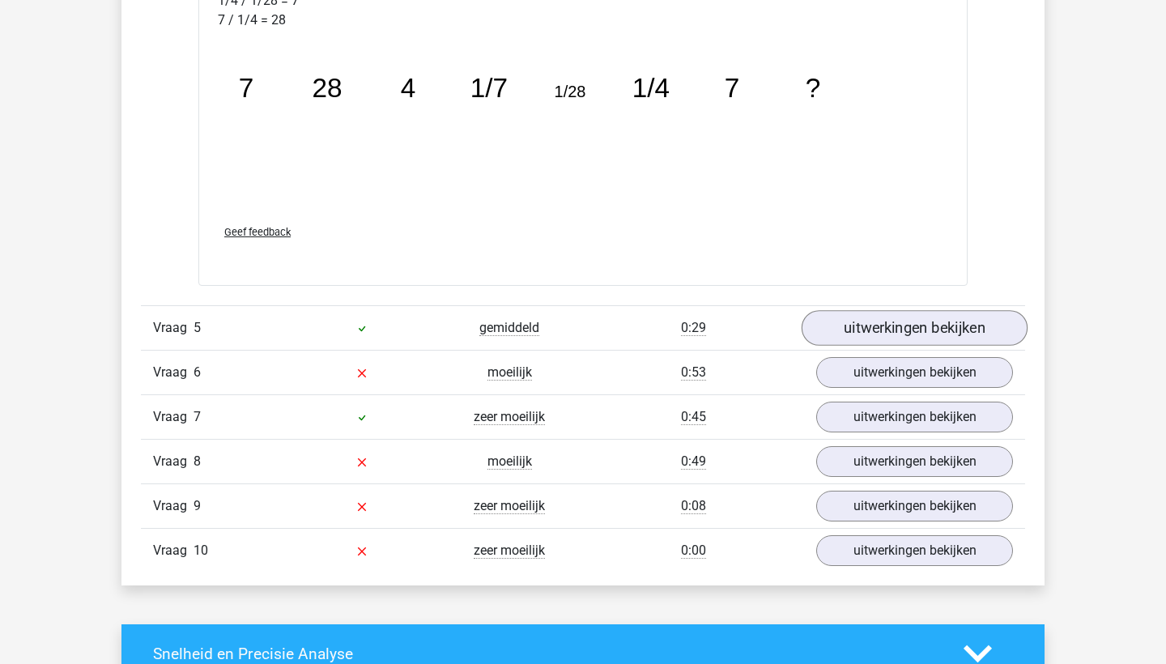
click at [836, 321] on link "uitwerkingen bekijken" at bounding box center [915, 329] width 226 height 36
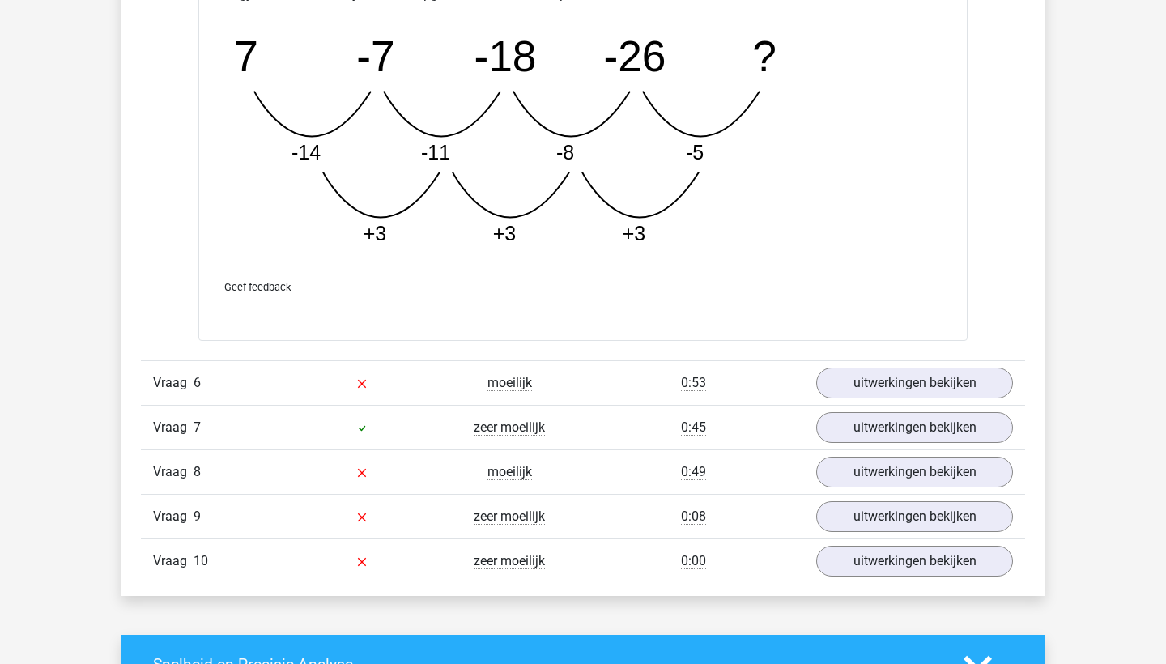
scroll to position [4775, 0]
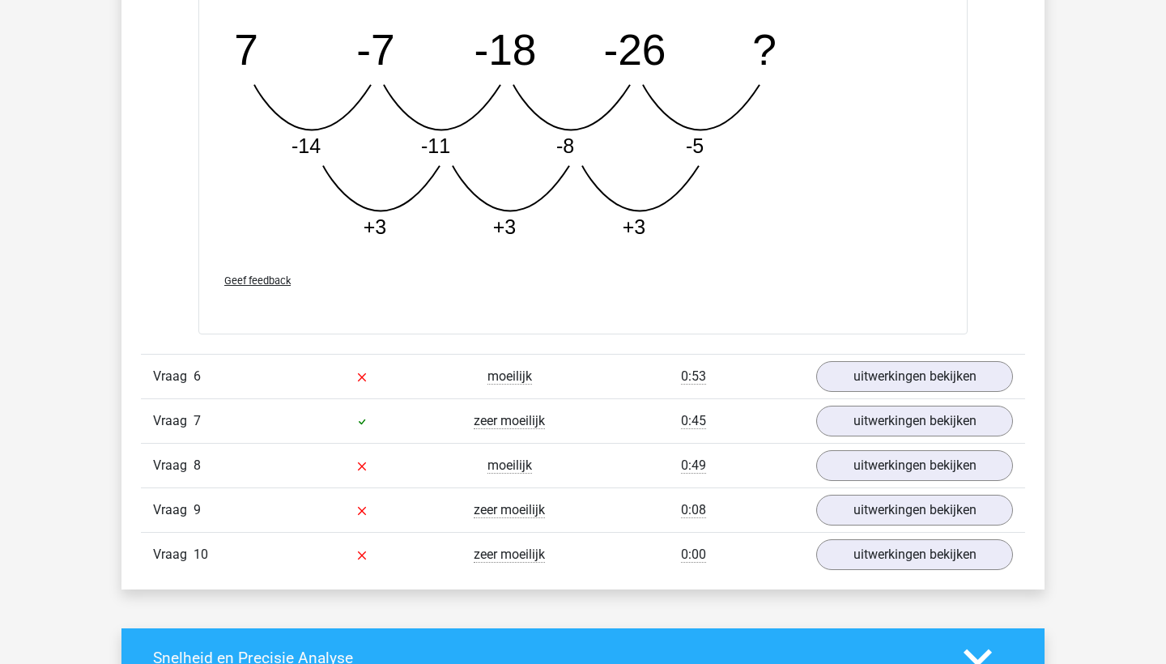
click at [856, 392] on div "Vraag 6 moeilijk 0:53 uitwerkingen bekijken" at bounding box center [583, 376] width 884 height 45
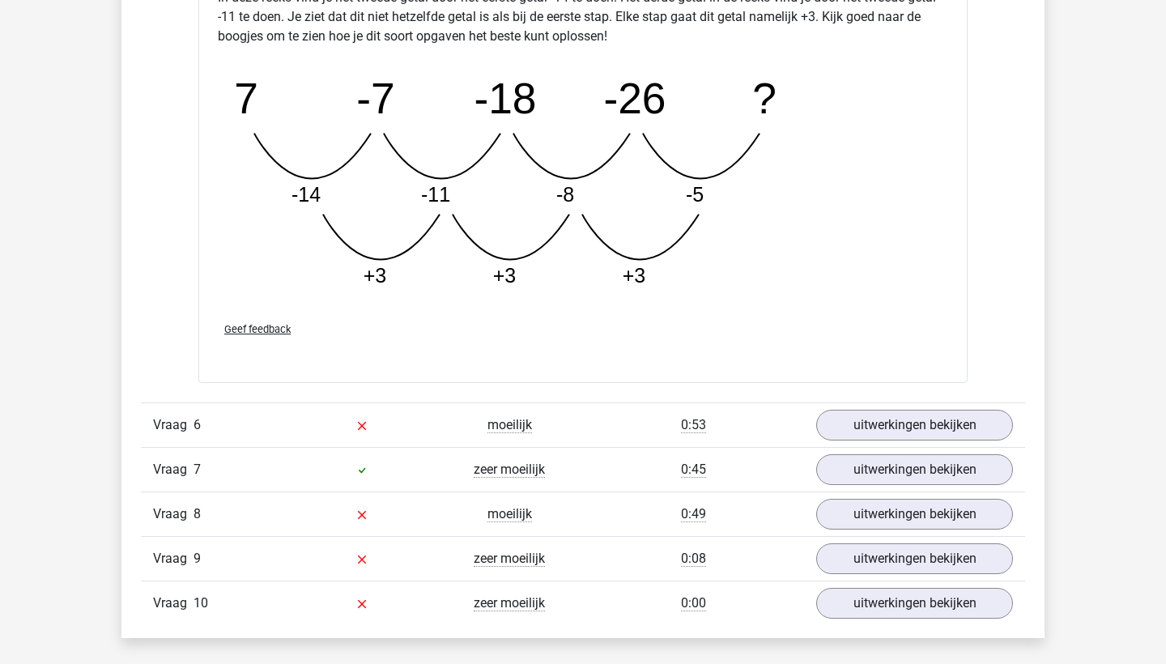
scroll to position [4723, 0]
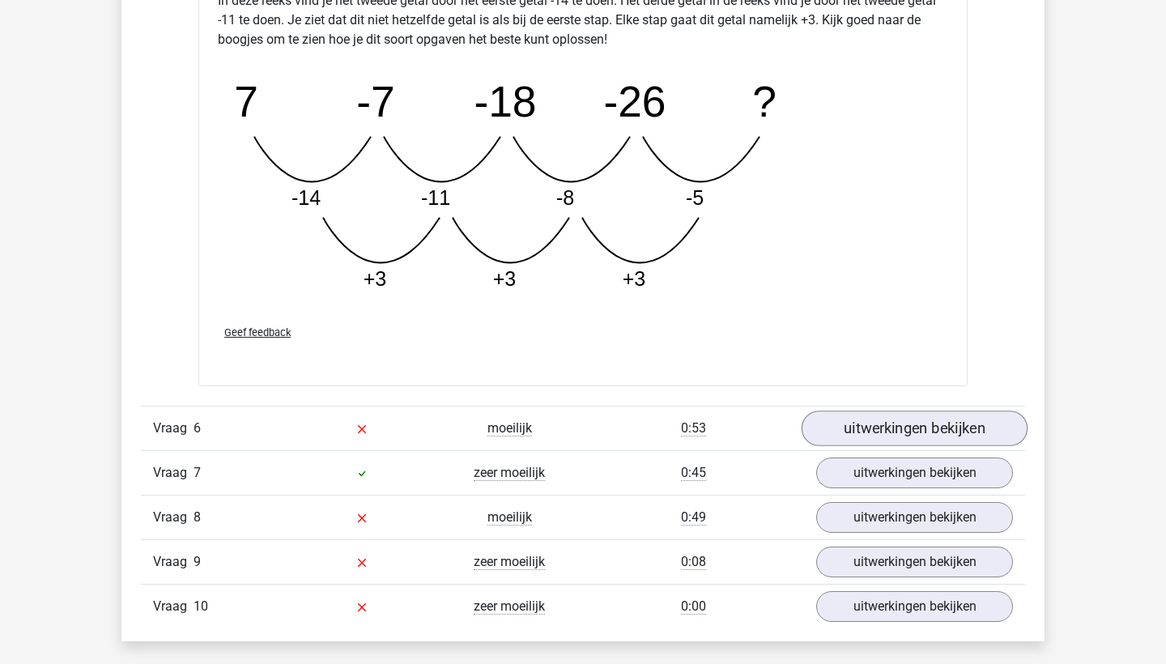
click at [869, 425] on link "uitwerkingen bekijken" at bounding box center [915, 429] width 226 height 36
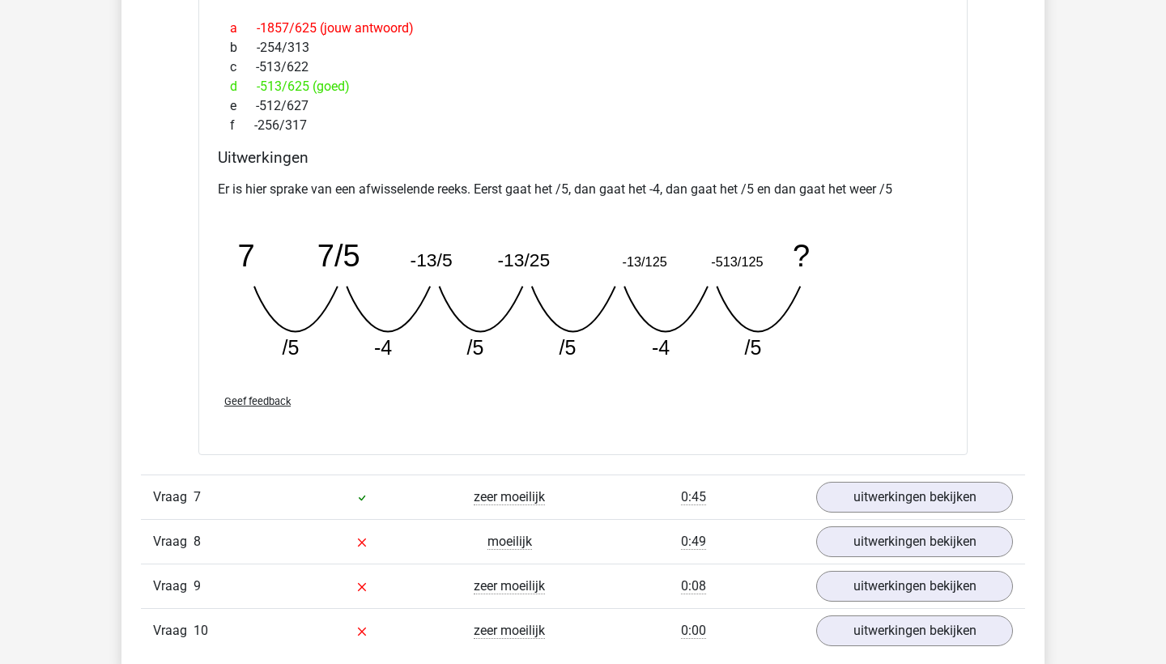
scroll to position [5440, 0]
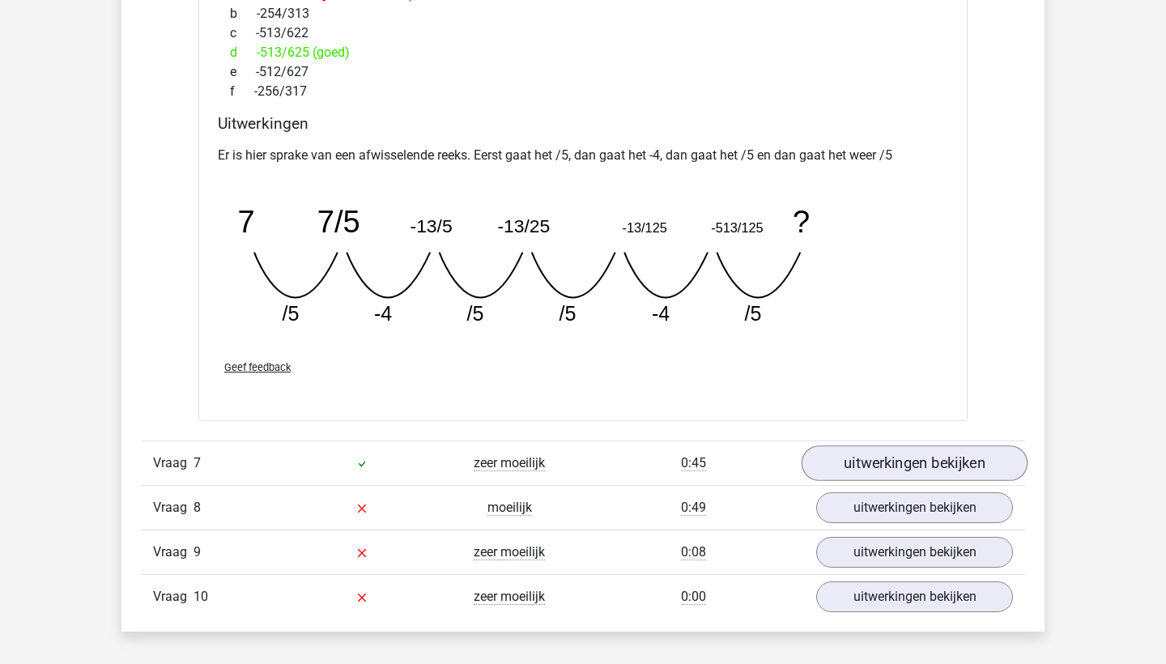
click at [847, 461] on link "uitwerkingen bekijken" at bounding box center [915, 463] width 226 height 36
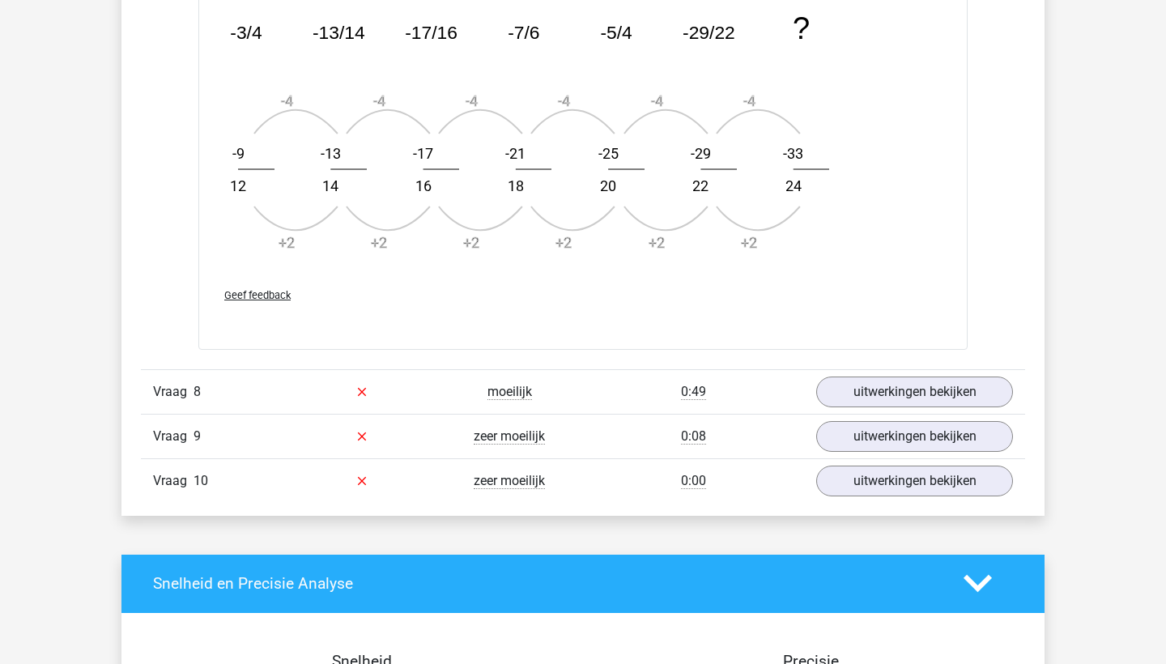
scroll to position [6539, 0]
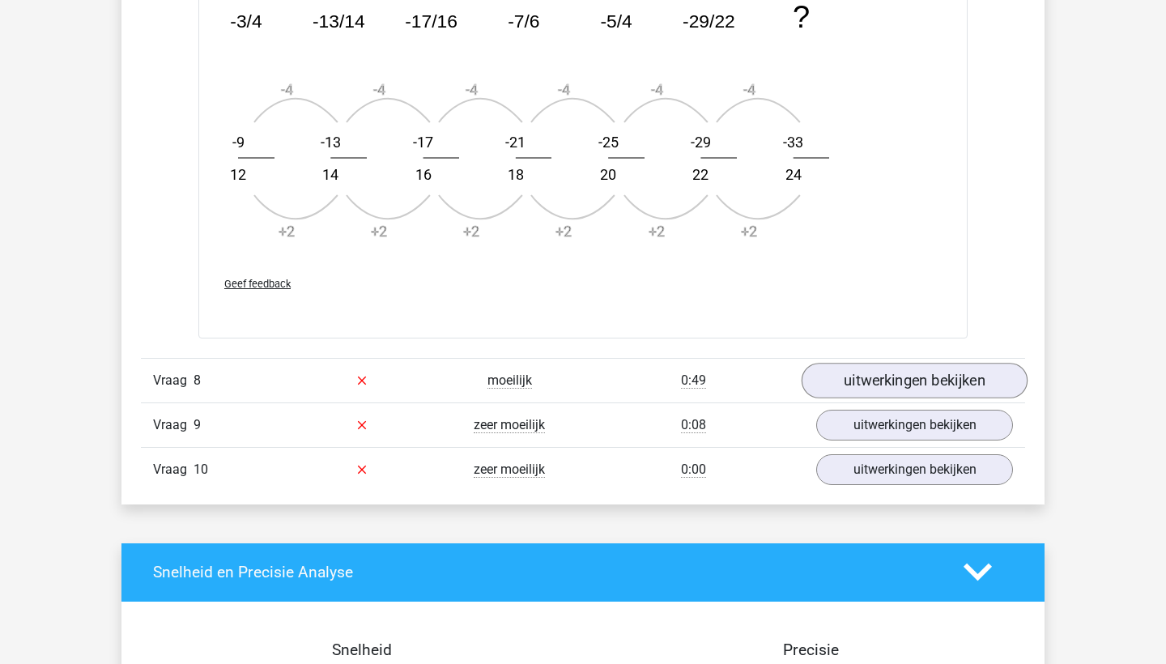
click at [855, 383] on link "uitwerkingen bekijken" at bounding box center [915, 381] width 226 height 36
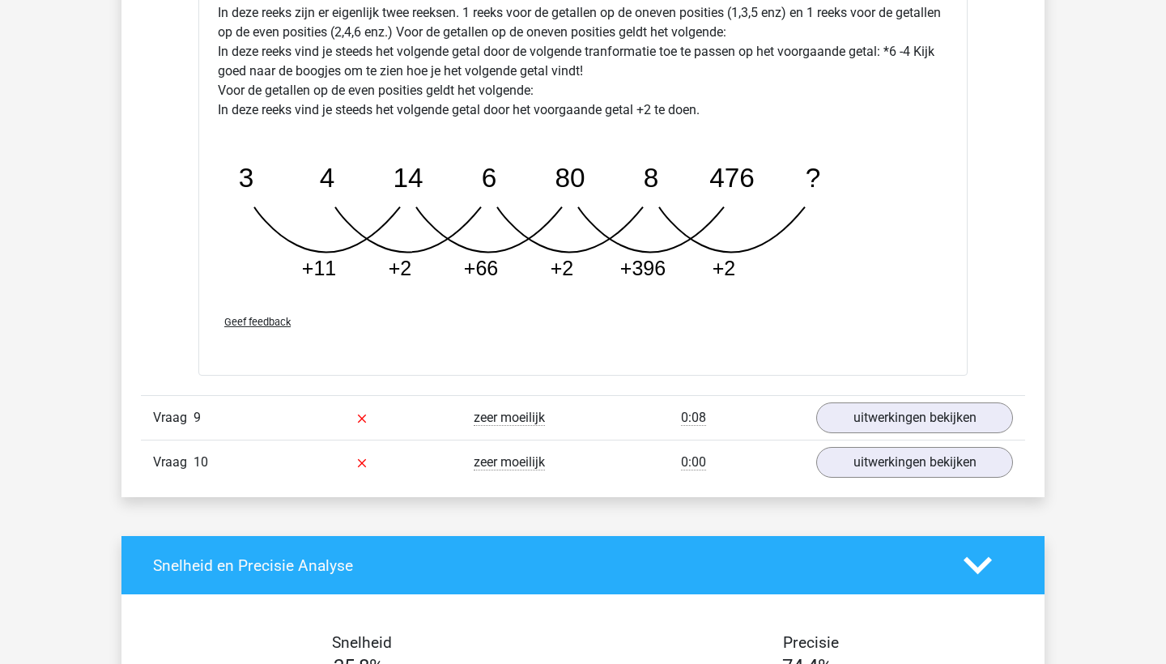
scroll to position [7352, 0]
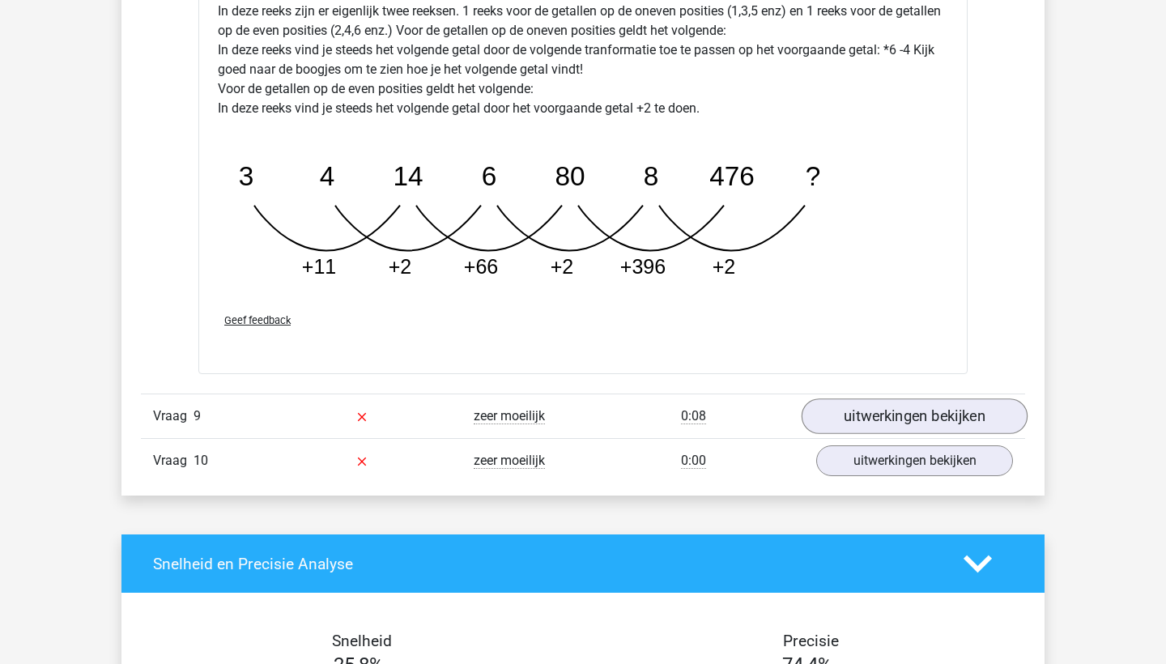
click at [841, 413] on link "uitwerkingen bekijken" at bounding box center [915, 417] width 226 height 36
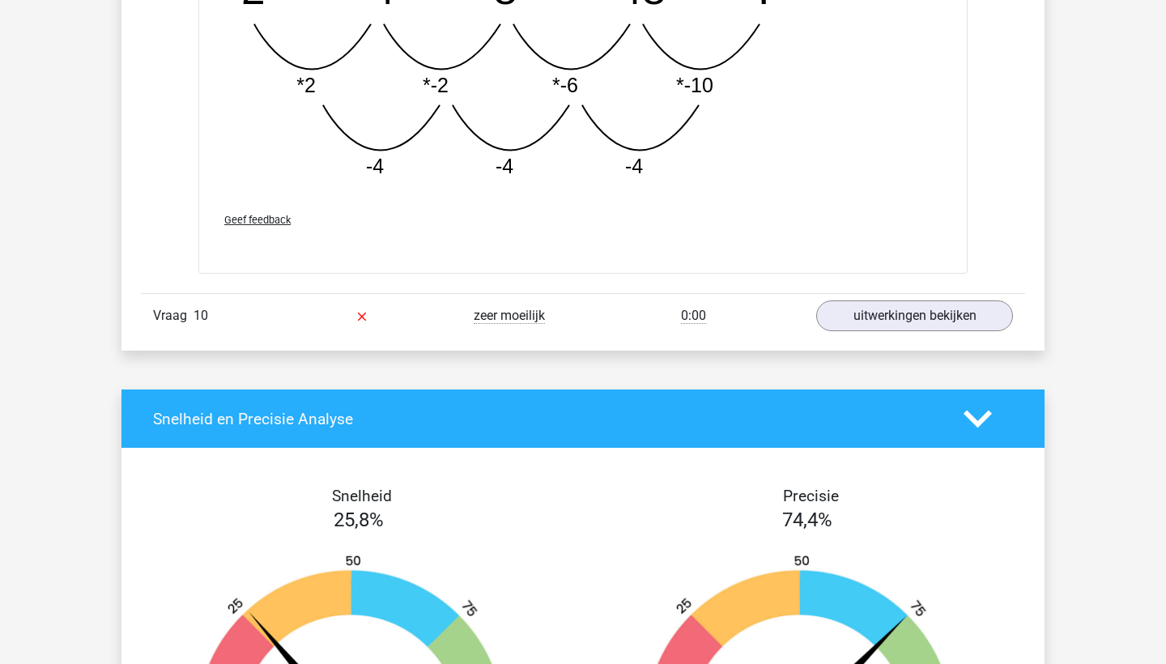
scroll to position [8441, 0]
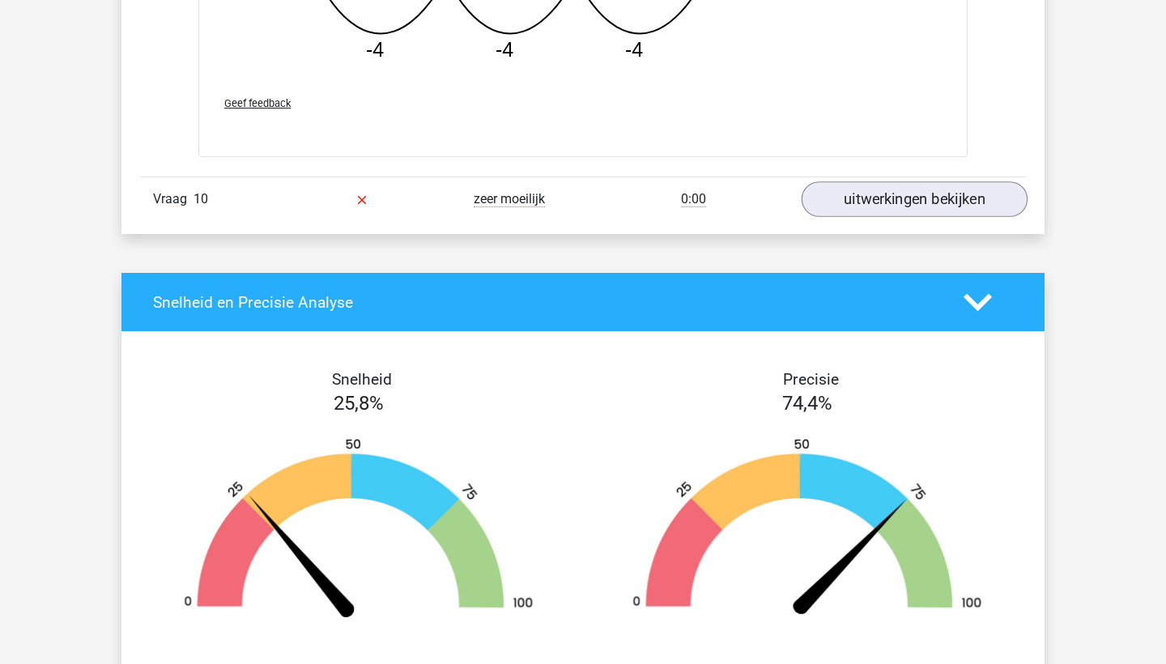
click at [934, 196] on link "uitwerkingen bekijken" at bounding box center [915, 199] width 226 height 36
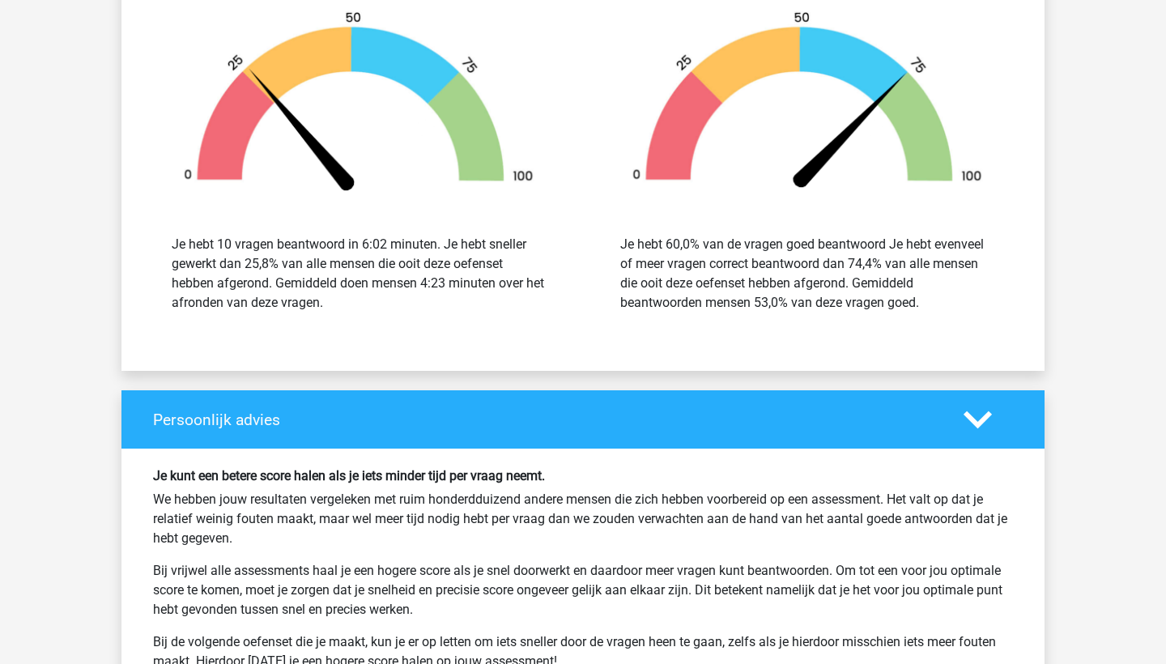
scroll to position [10185, 0]
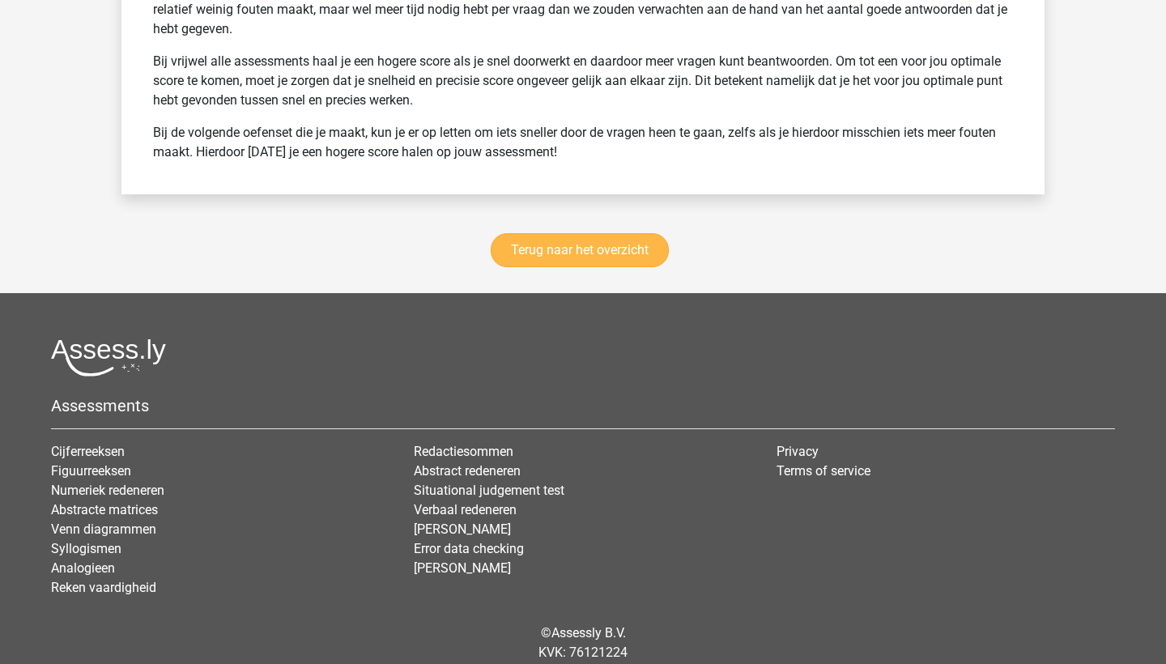
click at [565, 236] on link "Terug naar het overzicht" at bounding box center [580, 250] width 178 height 34
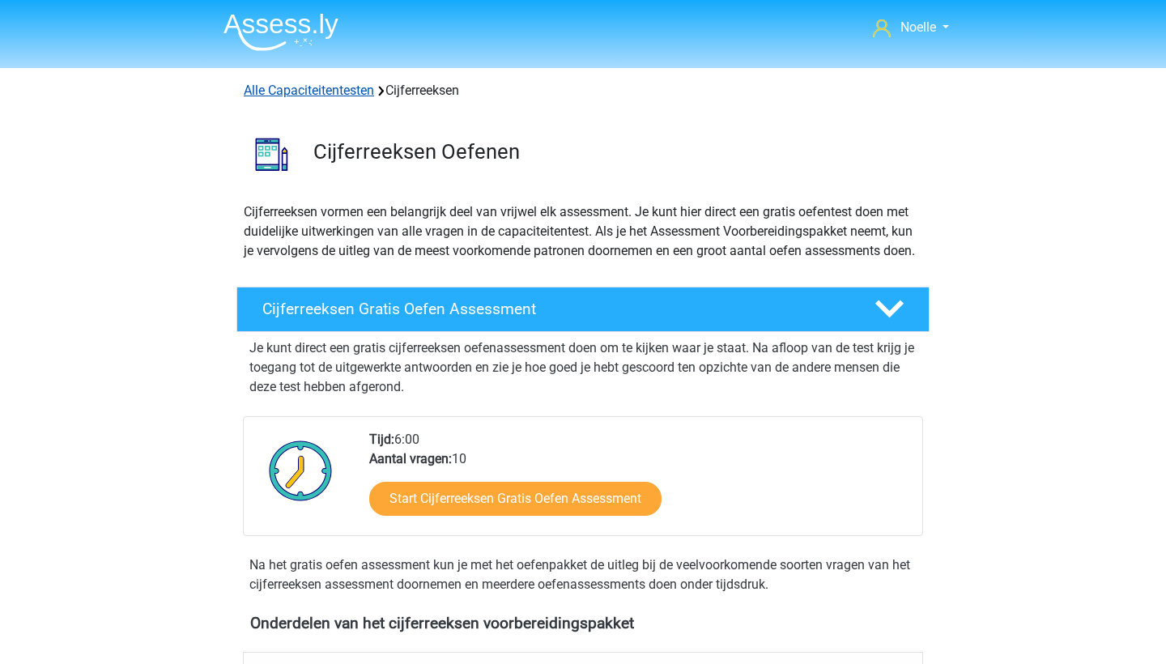
click at [338, 92] on link "Alle Capaciteitentesten" at bounding box center [309, 90] width 130 height 15
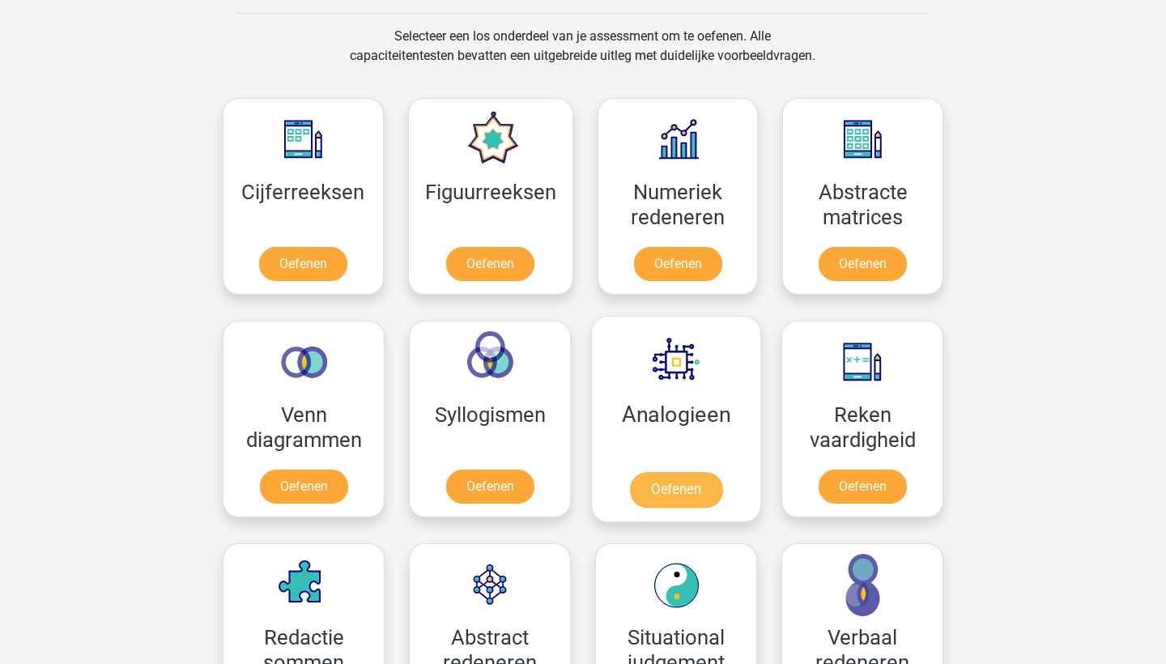
scroll to position [653, 0]
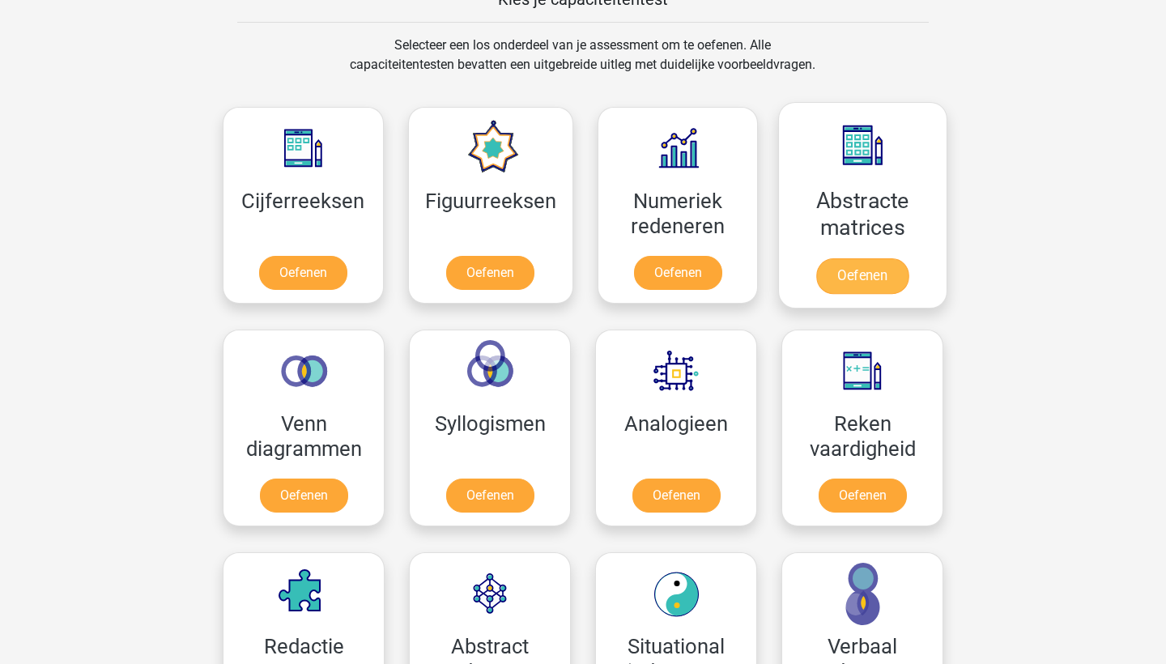
click at [874, 262] on link "Oefenen" at bounding box center [862, 276] width 92 height 36
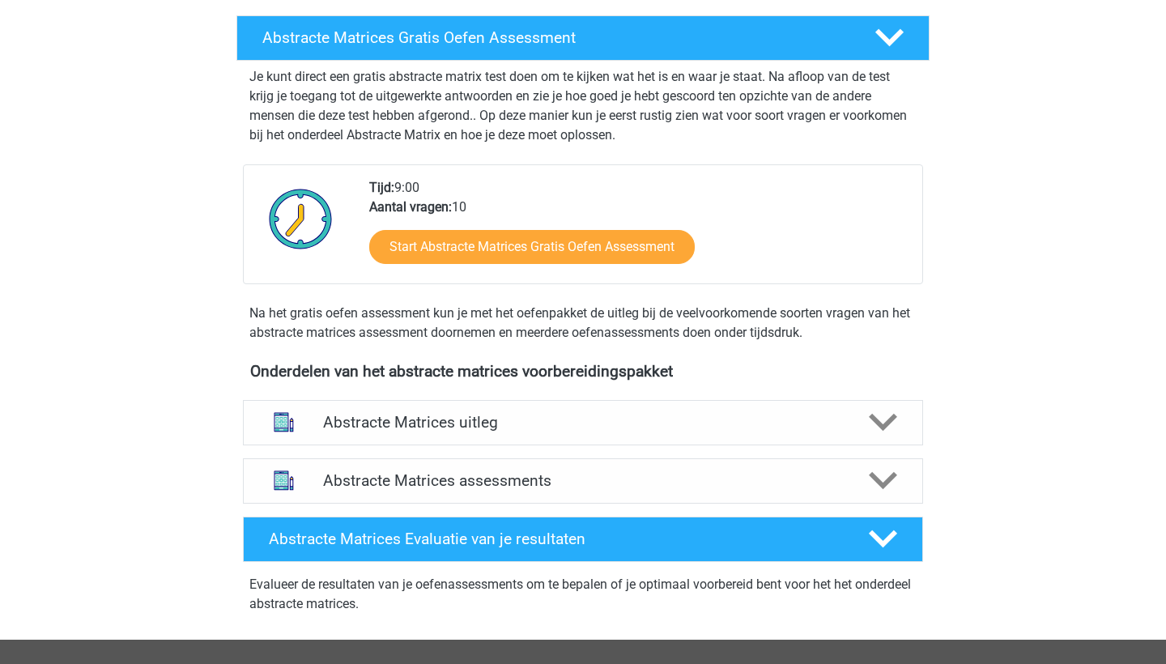
scroll to position [309, 0]
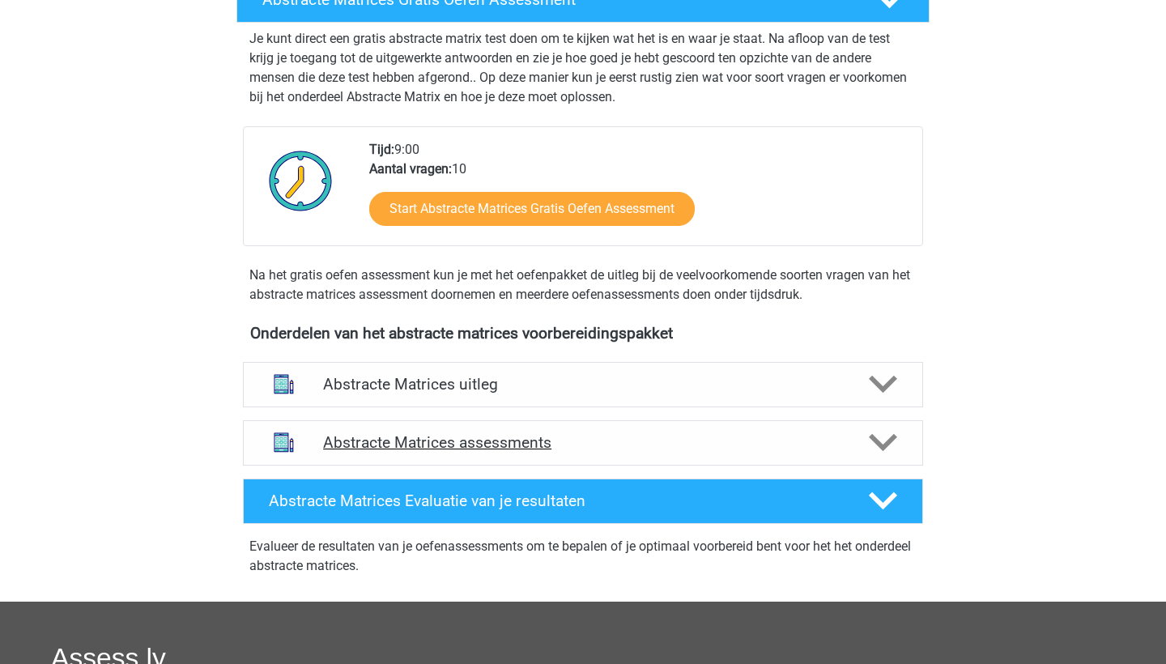
click at [532, 451] on h4 "Abstracte Matrices assessments" at bounding box center [583, 442] width 520 height 19
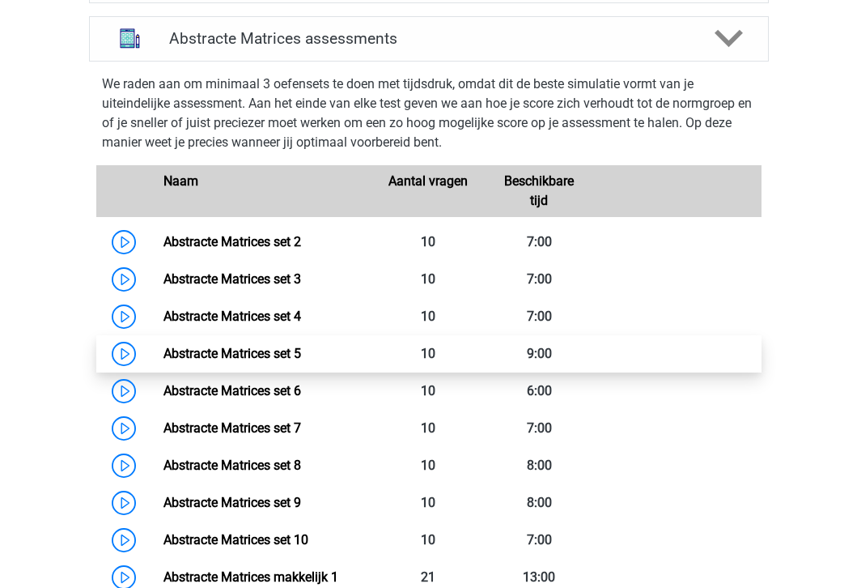
scroll to position [732, 0]
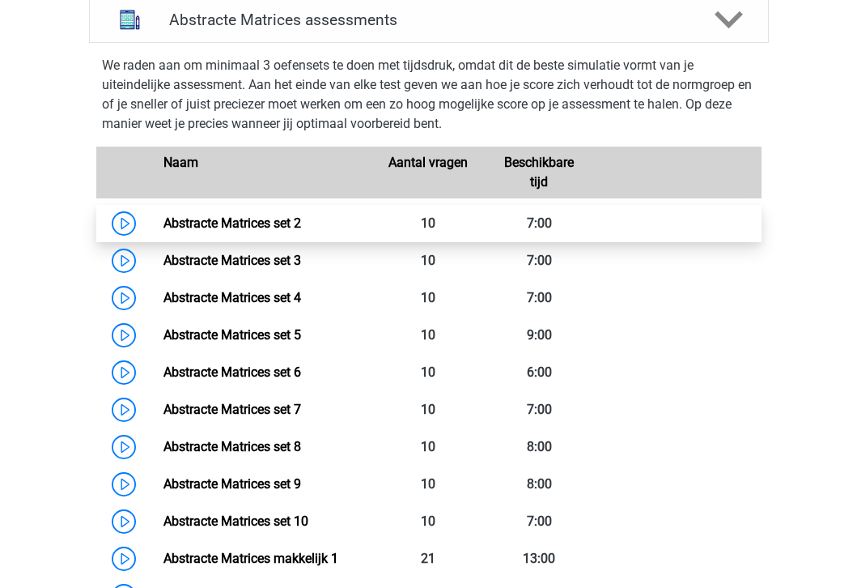
click at [164, 226] on link "Abstracte Matrices set 2" at bounding box center [233, 222] width 138 height 15
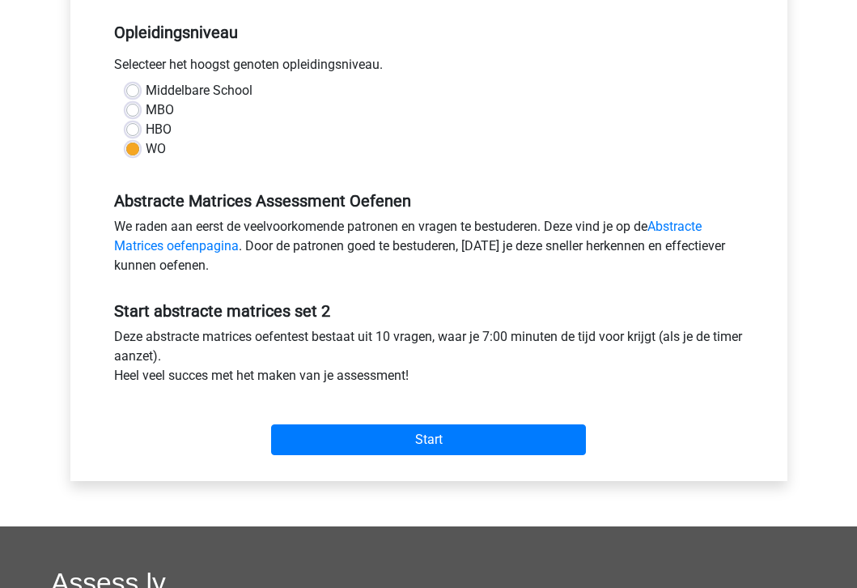
scroll to position [347, 0]
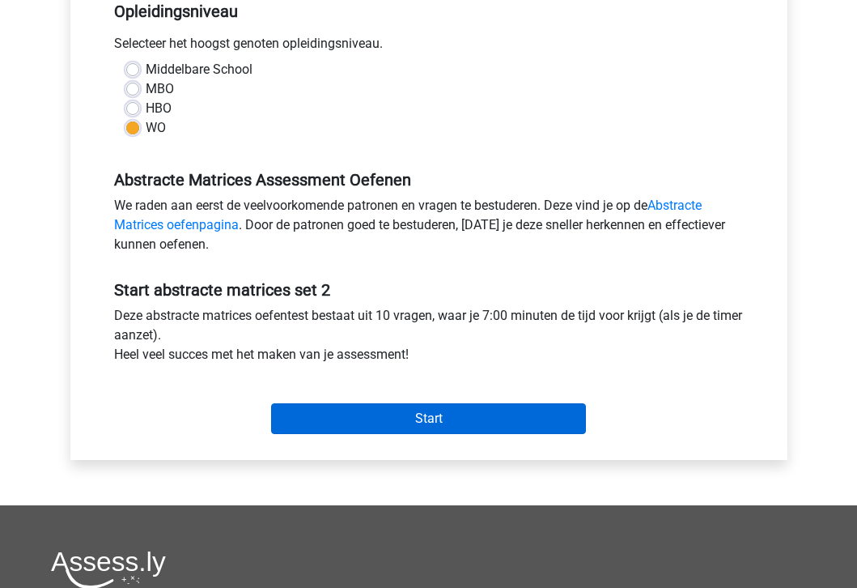
click at [438, 423] on input "Start" at bounding box center [428, 418] width 315 height 31
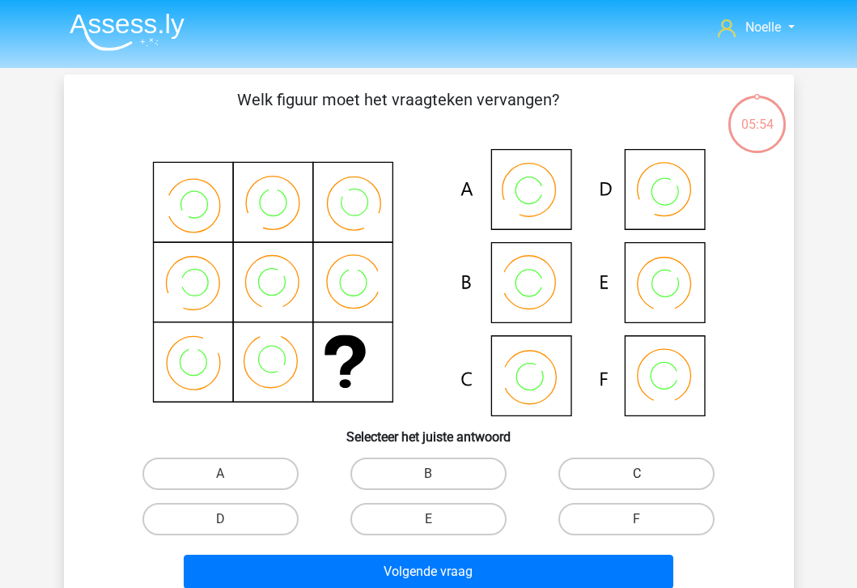
click at [624, 470] on label "C" at bounding box center [637, 473] width 156 height 32
click at [637, 474] on input "C" at bounding box center [642, 479] width 11 height 11
radio input "true"
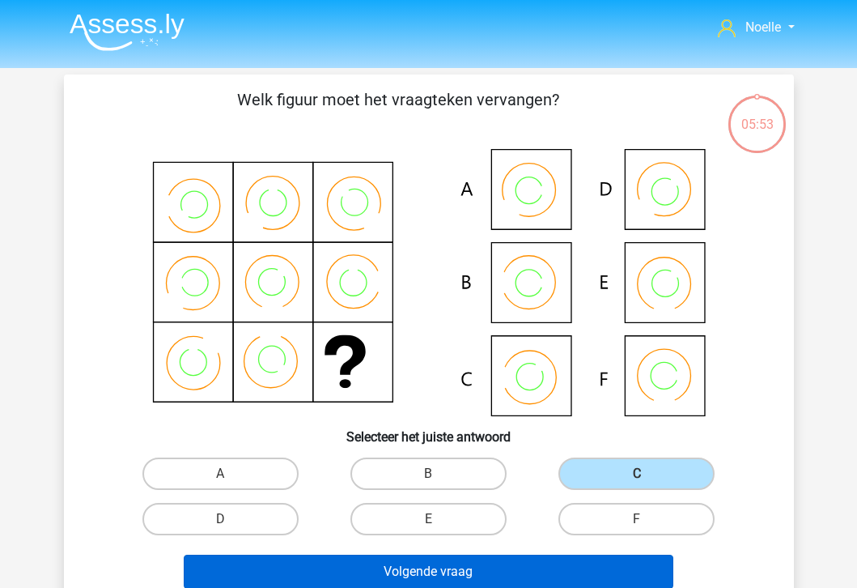
click at [510, 568] on button "Volgende vraag" at bounding box center [429, 572] width 490 height 34
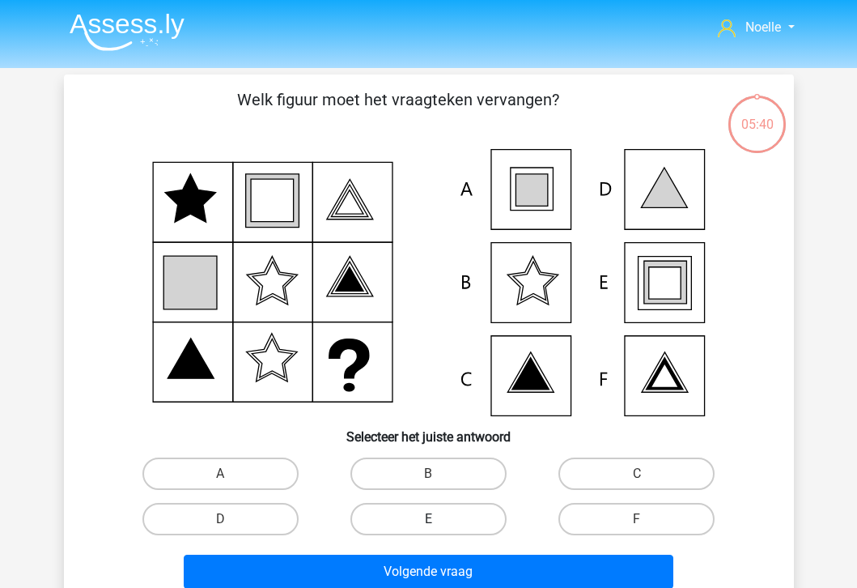
click at [439, 518] on label "E" at bounding box center [429, 519] width 156 height 32
click at [439, 519] on input "E" at bounding box center [433, 524] width 11 height 11
radio input "true"
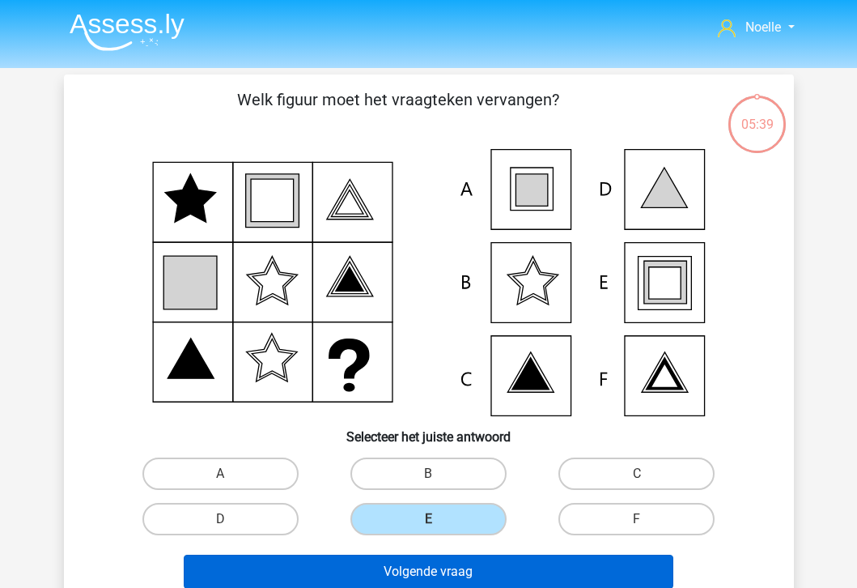
click at [426, 565] on button "Volgende vraag" at bounding box center [429, 572] width 490 height 34
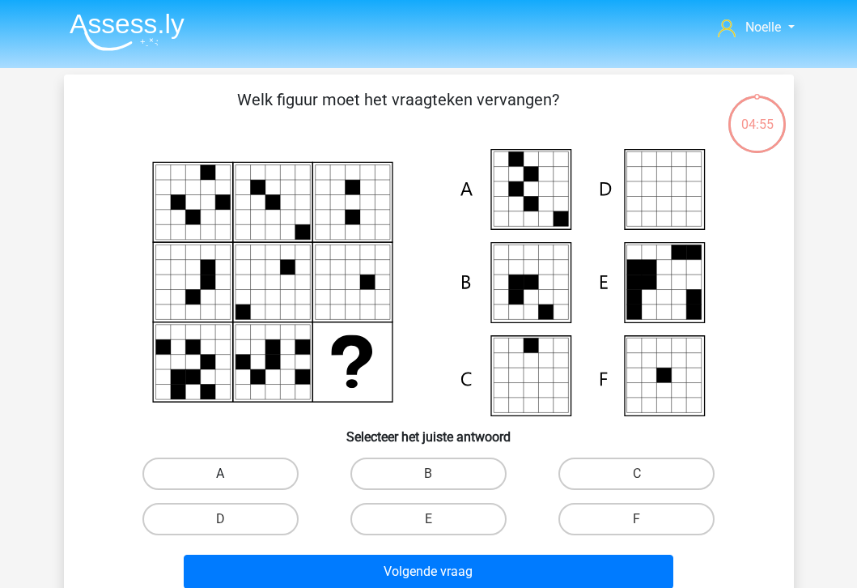
click at [231, 470] on label "A" at bounding box center [221, 473] width 156 height 32
click at [231, 474] on input "A" at bounding box center [225, 479] width 11 height 11
radio input "true"
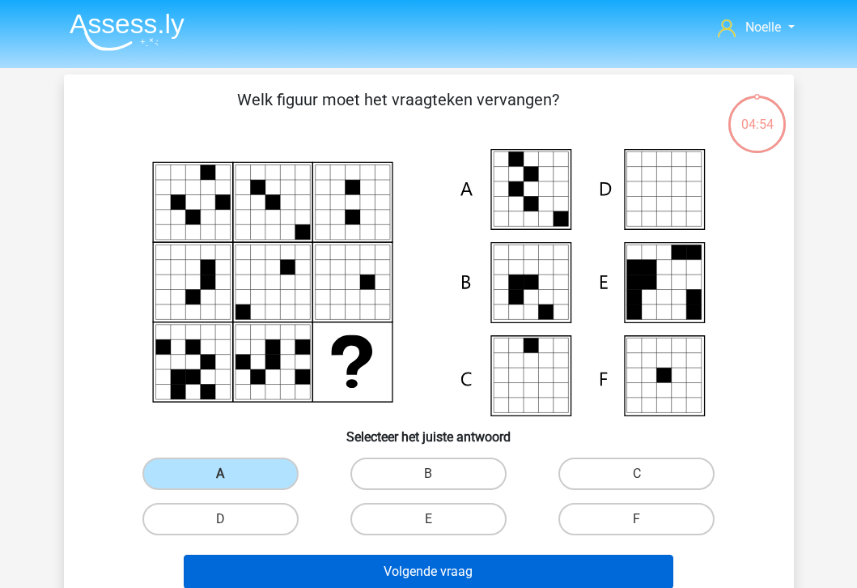
click at [267, 578] on button "Volgende vraag" at bounding box center [429, 572] width 490 height 34
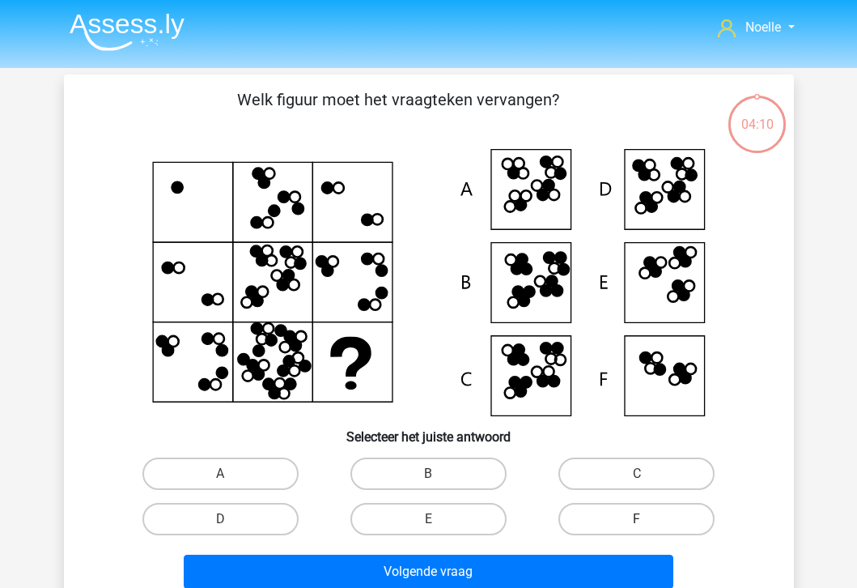
click at [583, 509] on label "F" at bounding box center [637, 519] width 156 height 32
click at [637, 519] on input "F" at bounding box center [642, 524] width 11 height 11
radio input "true"
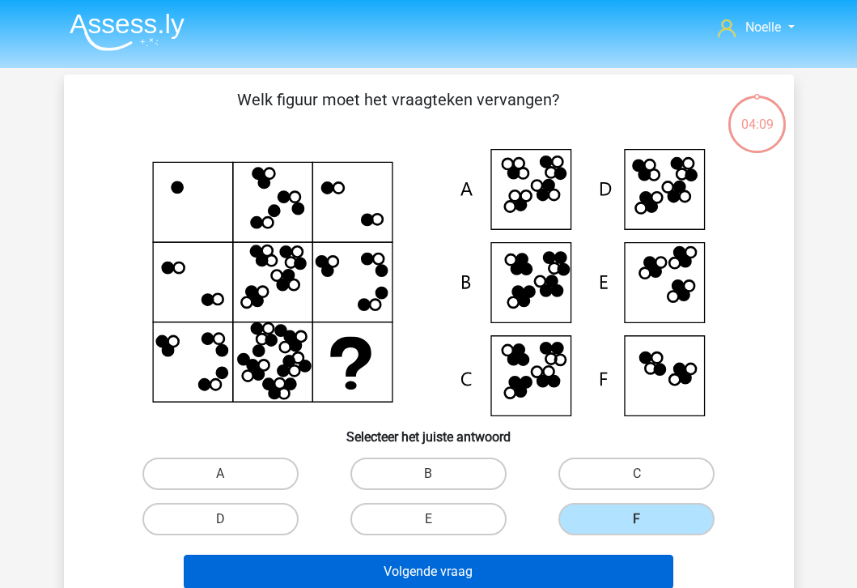
click at [534, 568] on button "Volgende vraag" at bounding box center [429, 572] width 490 height 34
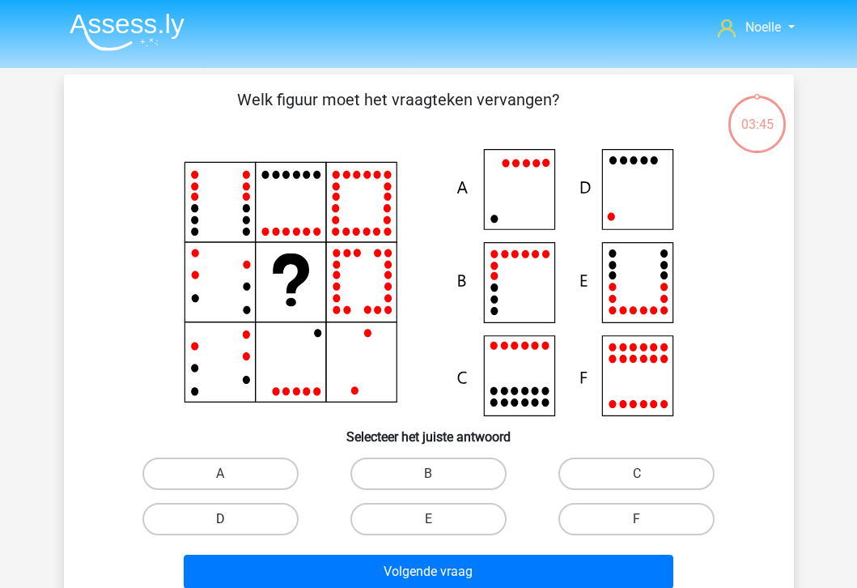
click at [268, 516] on label "D" at bounding box center [221, 519] width 156 height 32
click at [231, 519] on input "D" at bounding box center [225, 524] width 11 height 11
radio input "true"
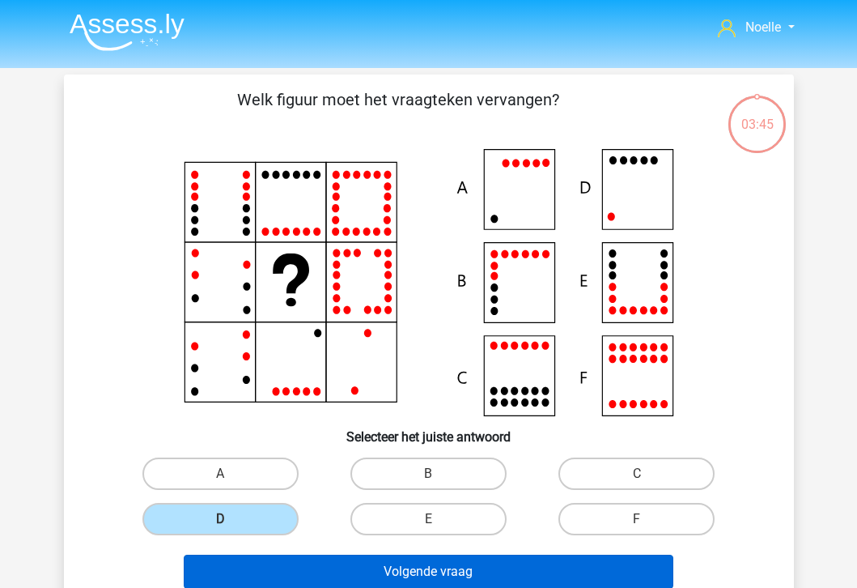
click at [296, 561] on button "Volgende vraag" at bounding box center [429, 572] width 490 height 34
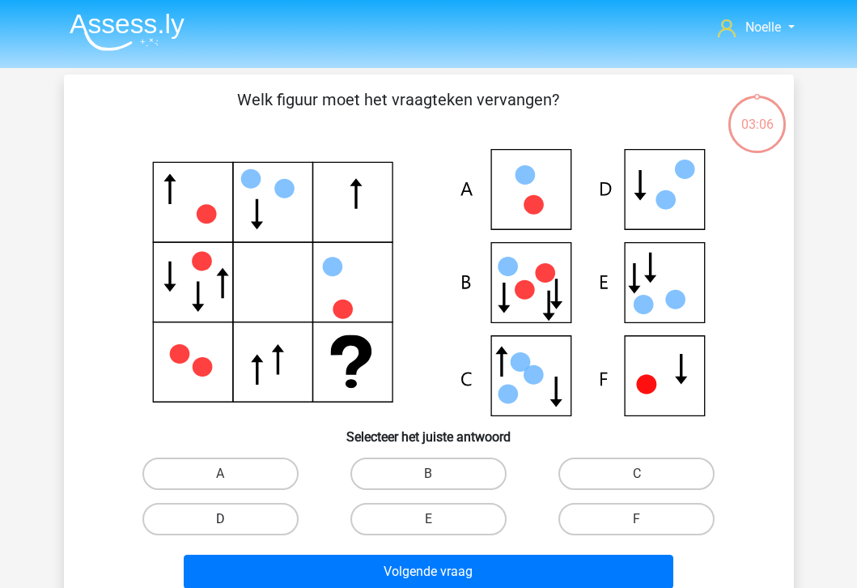
click at [243, 515] on label "D" at bounding box center [221, 519] width 156 height 32
click at [231, 519] on input "D" at bounding box center [225, 524] width 11 height 11
radio input "true"
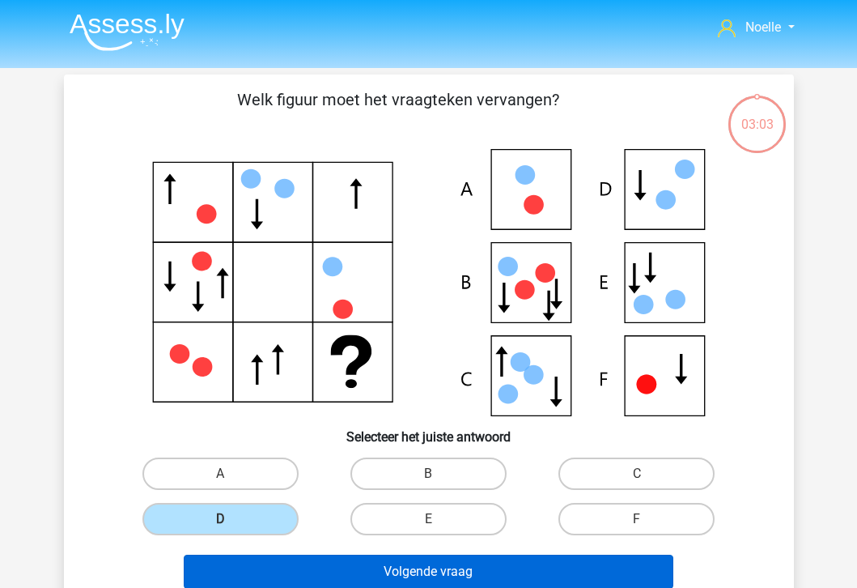
click at [297, 572] on button "Volgende vraag" at bounding box center [429, 572] width 490 height 34
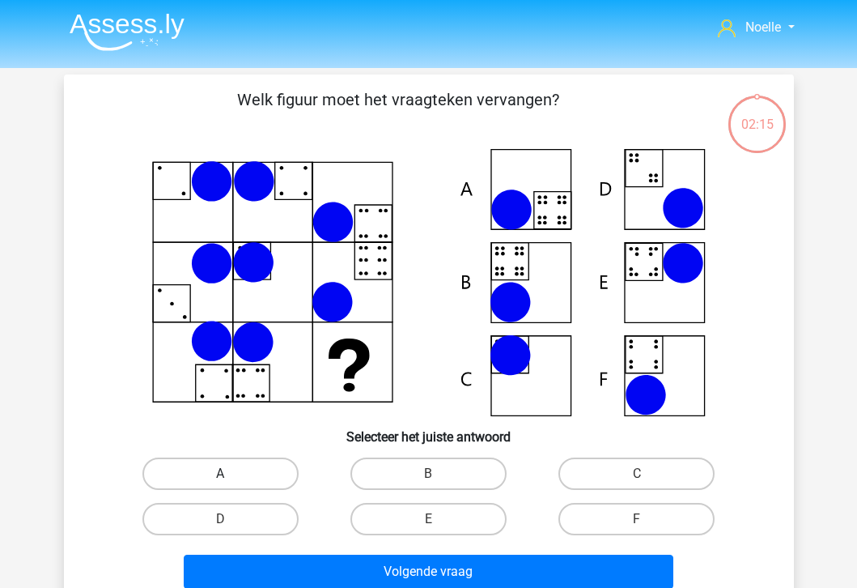
click at [260, 483] on label "A" at bounding box center [221, 473] width 156 height 32
click at [231, 483] on input "A" at bounding box center [225, 479] width 11 height 11
radio input "true"
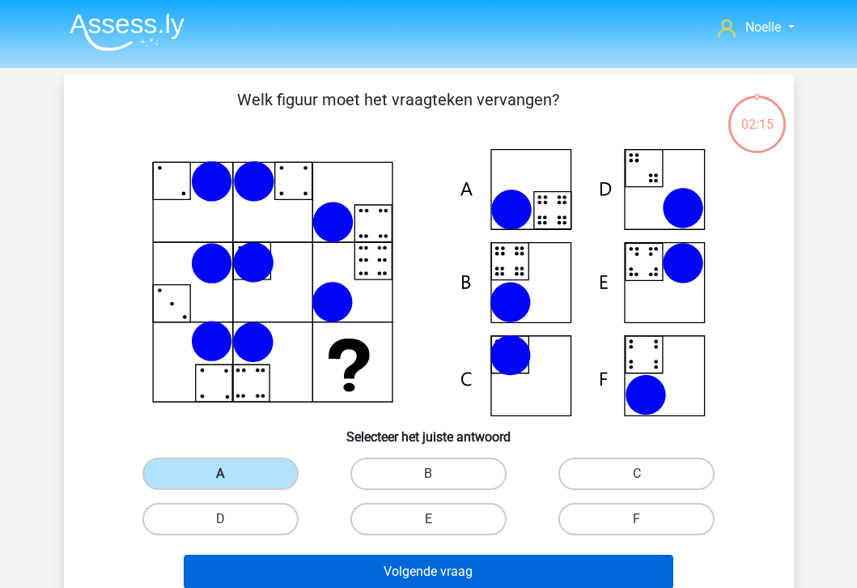
click at [294, 559] on button "Volgende vraag" at bounding box center [429, 572] width 490 height 34
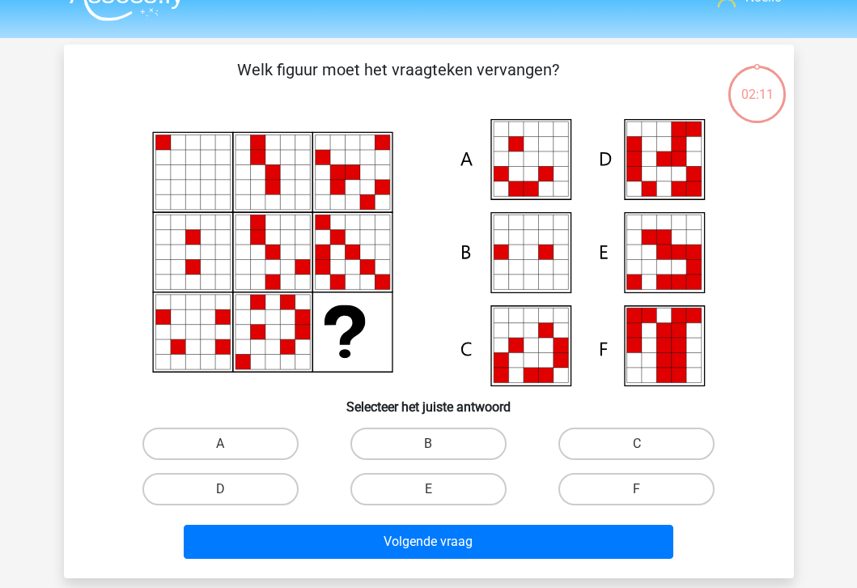
scroll to position [32, 0]
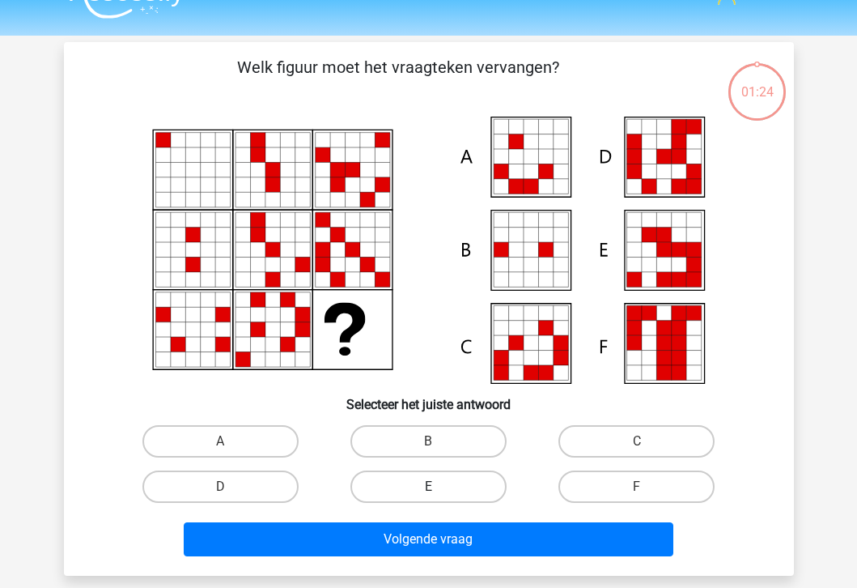
click at [437, 479] on label "E" at bounding box center [429, 486] width 156 height 32
click at [437, 487] on input "E" at bounding box center [433, 492] width 11 height 11
radio input "true"
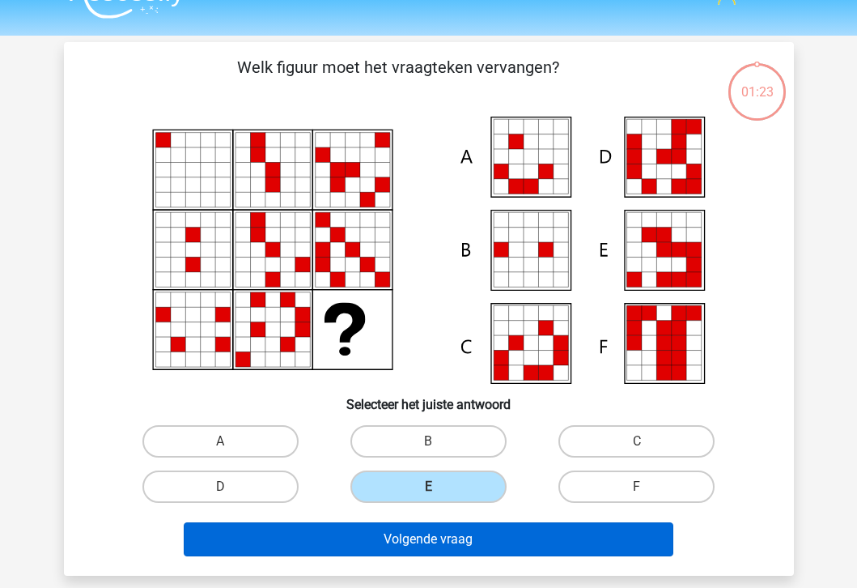
click at [437, 555] on button "Volgende vraag" at bounding box center [429, 539] width 490 height 34
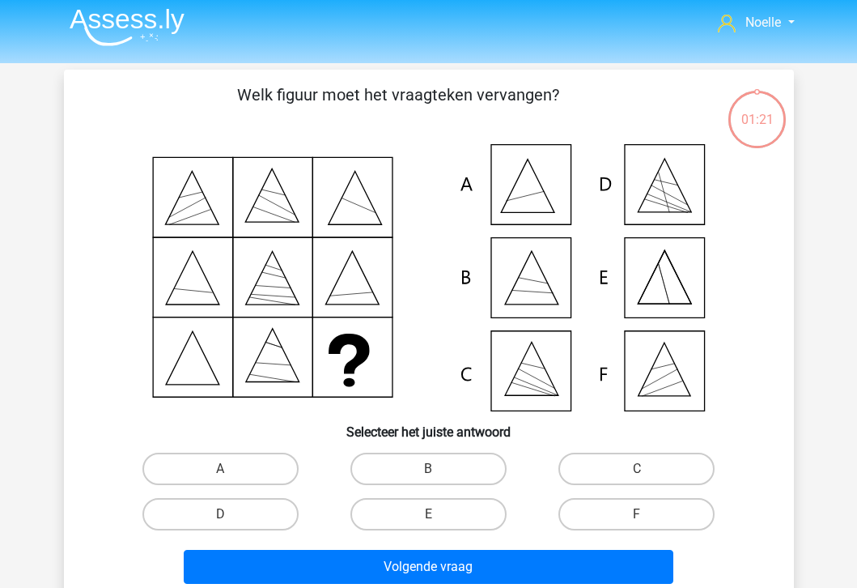
scroll to position [3, 0]
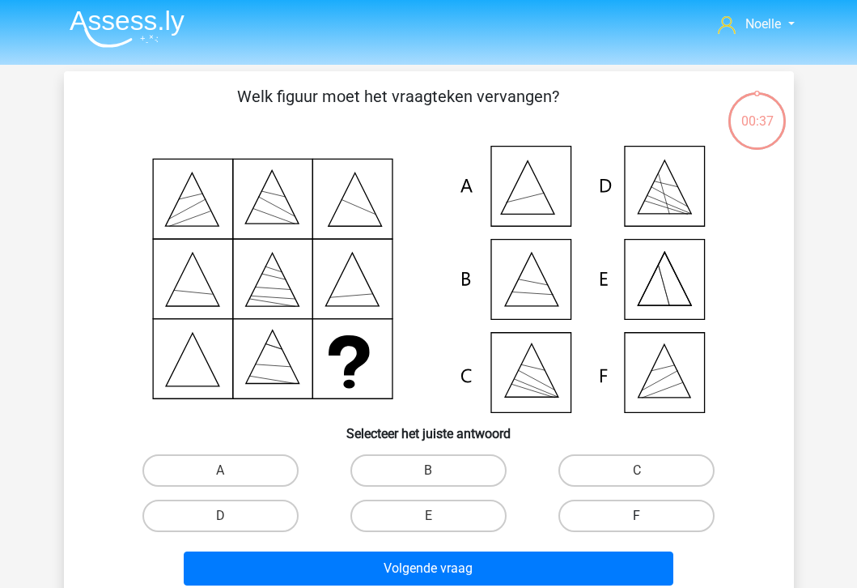
click at [604, 509] on label "F" at bounding box center [637, 516] width 156 height 32
click at [637, 516] on input "F" at bounding box center [642, 521] width 11 height 11
radio input "true"
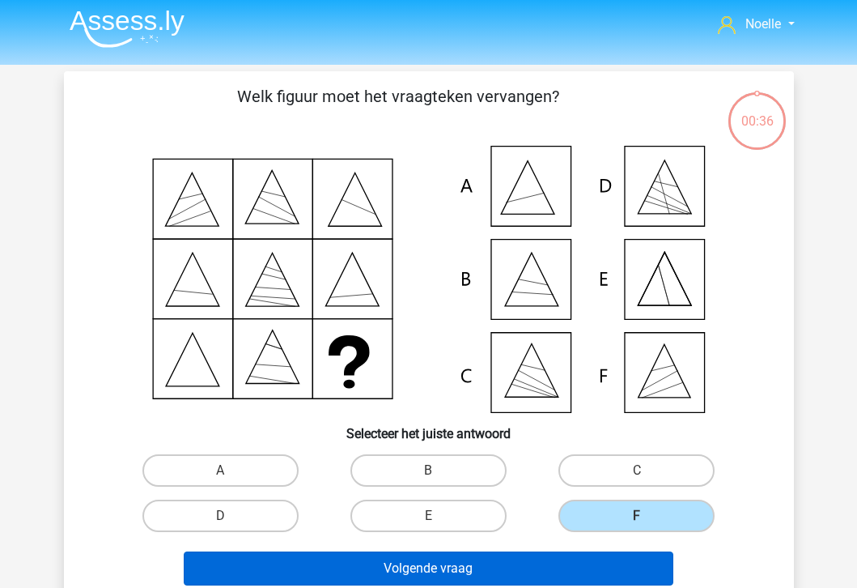
click at [552, 561] on button "Volgende vraag" at bounding box center [429, 568] width 490 height 34
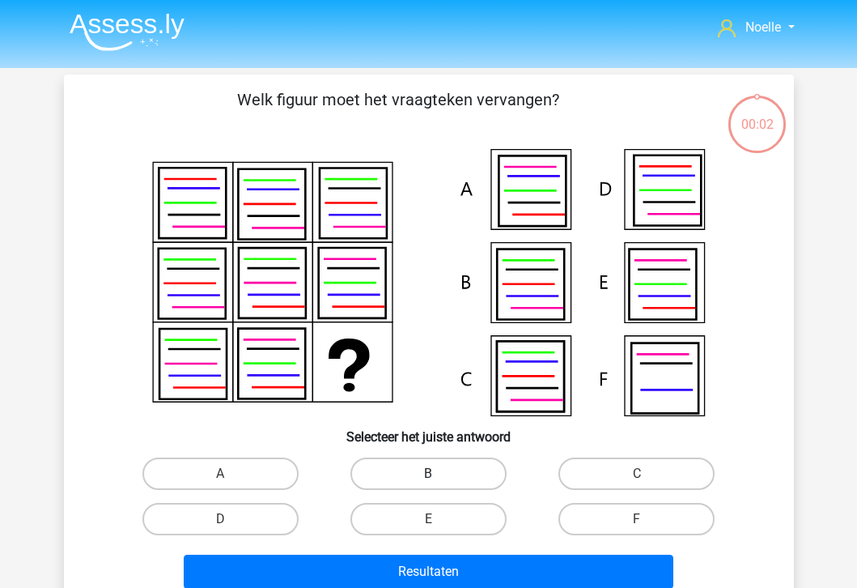
click at [423, 477] on label "B" at bounding box center [429, 473] width 156 height 32
click at [428, 477] on input "B" at bounding box center [433, 479] width 11 height 11
radio input "true"
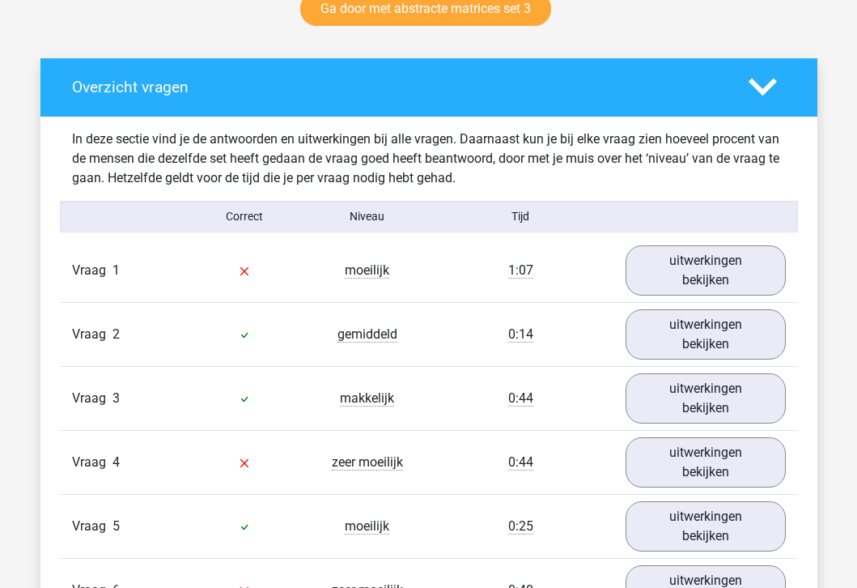
scroll to position [868, 0]
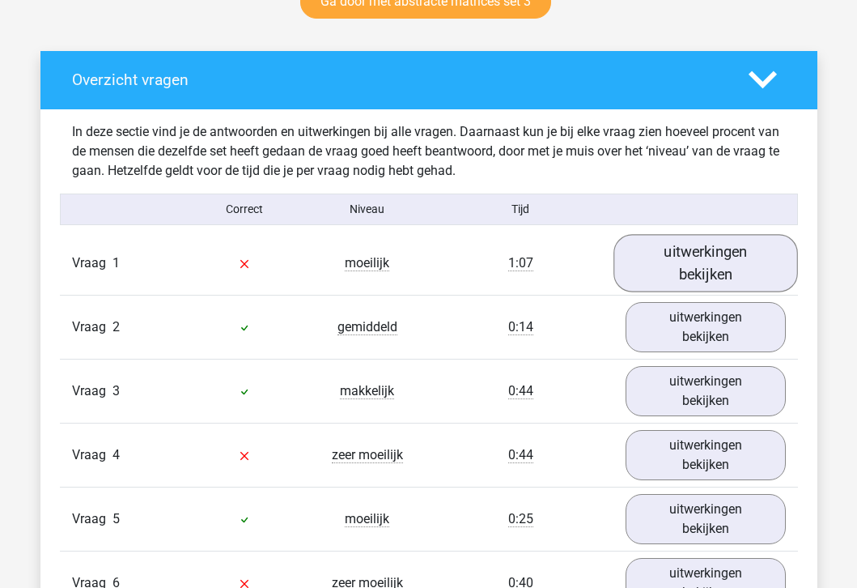
click at [643, 253] on link "uitwerkingen bekijken" at bounding box center [706, 262] width 185 height 57
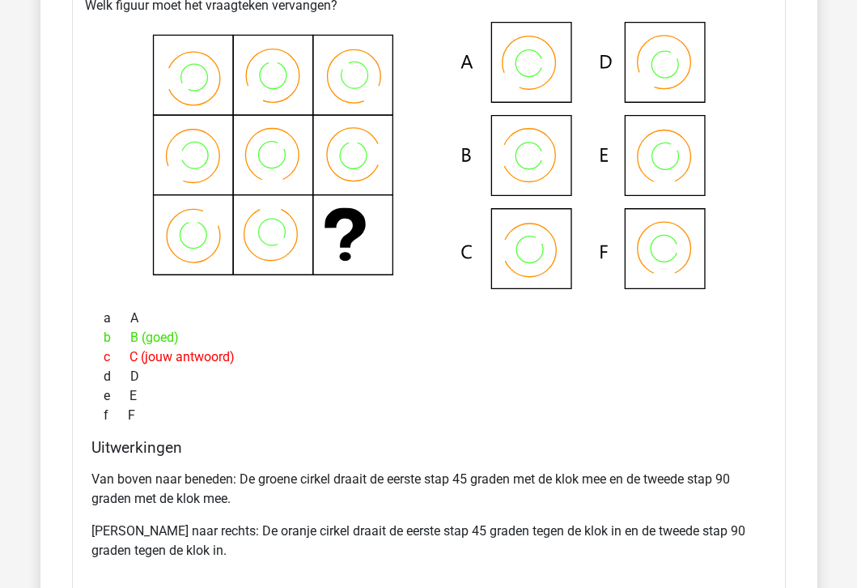
scroll to position [1196, 0]
